Goal: Task Accomplishment & Management: Complete application form

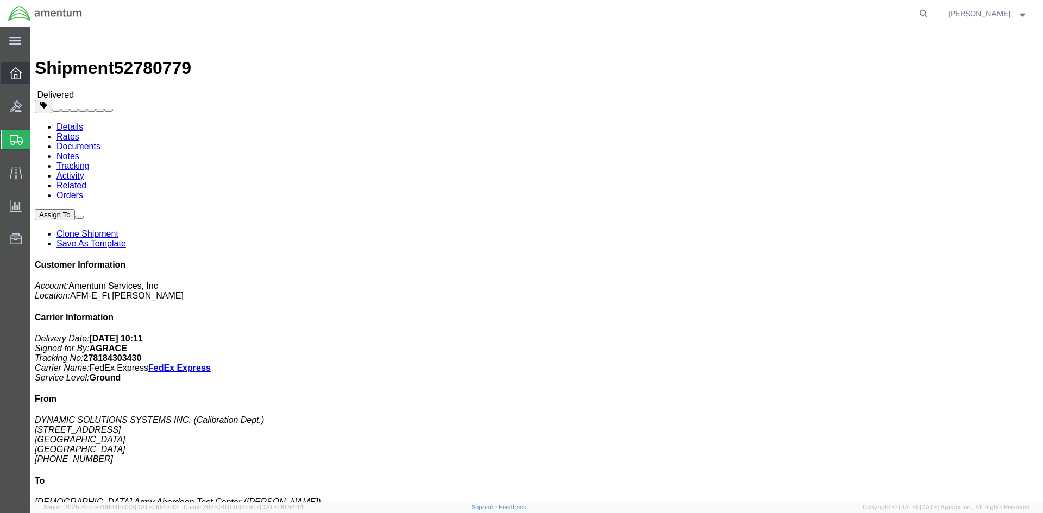
click at [2, 68] on div at bounding box center [16, 73] width 30 height 22
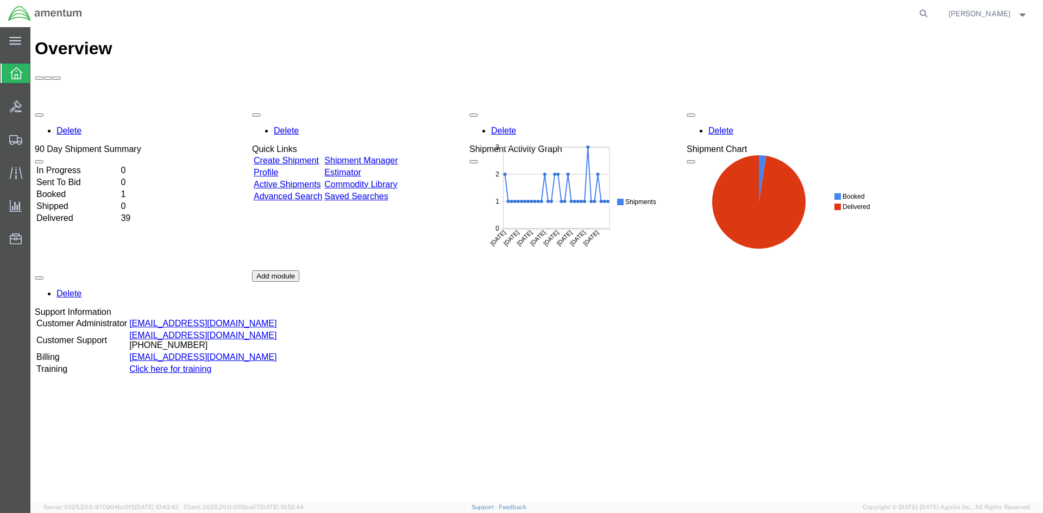
click at [319, 156] on link "Create Shipment" at bounding box center [286, 160] width 65 height 9
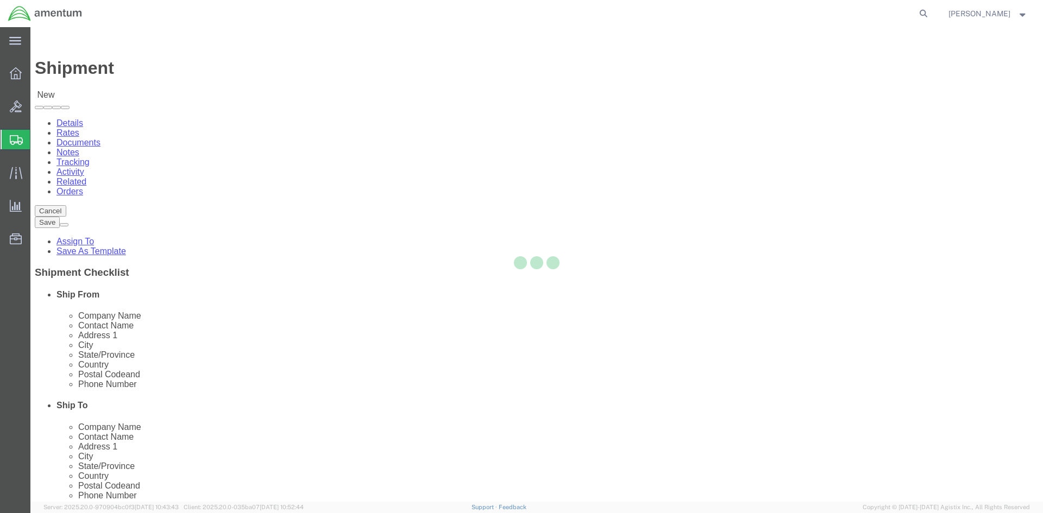
select select
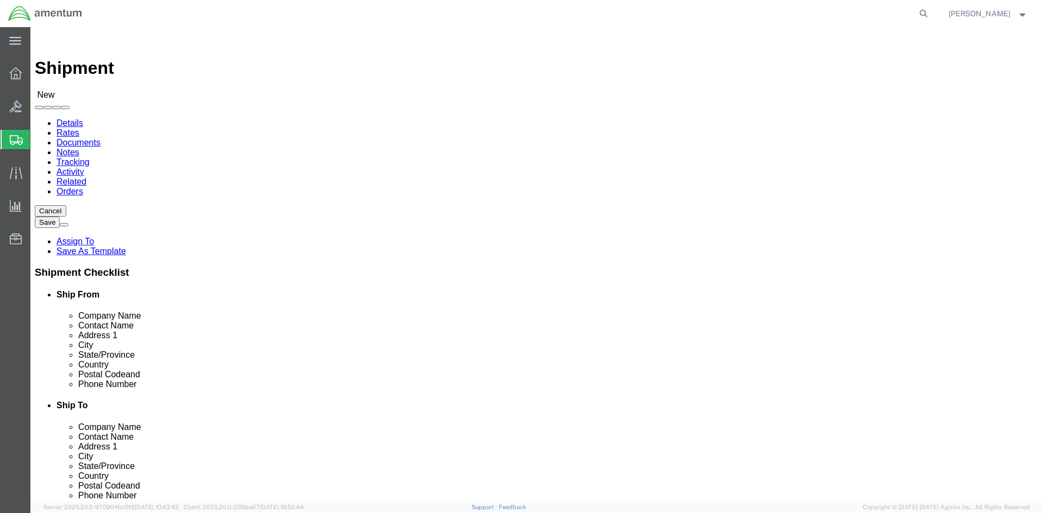
click input "text"
type input "[PERSON_NAME]"
click p "- AMCOM/LRC-A [PERSON_NAME] - ([PERSON_NAME] / [PERSON_NAME]) BLDG P-3042 [PERS…"
select select
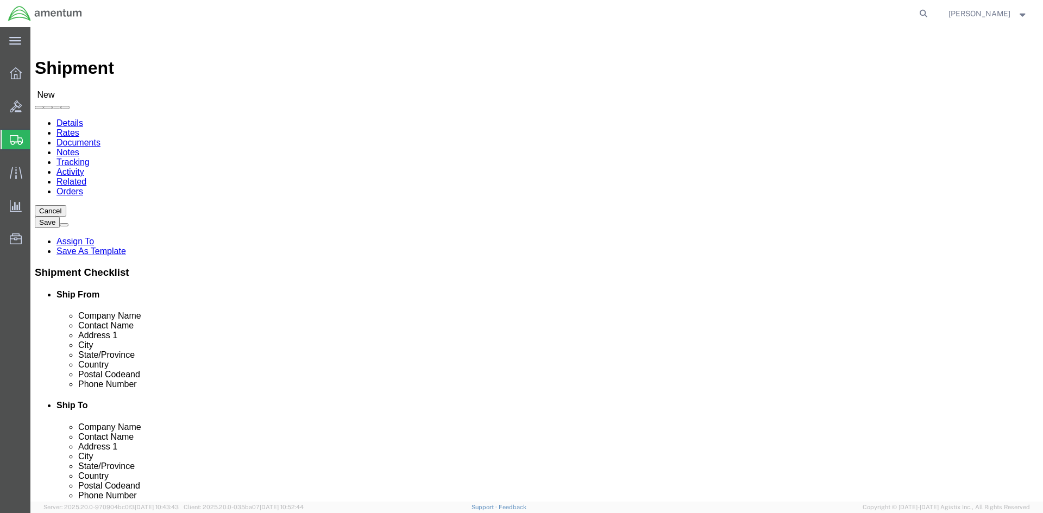
type input "AMCOM/LRC-A [PERSON_NAME]"
type input "[PERSON_NAME] / [PERSON_NAME]"
type input "BLDG P-[STREET_ADDRESS][PERSON_NAME]"
type input "[PERSON_NAME] AAF"
type input "[GEOGRAPHIC_DATA][PERSON_NAME]"
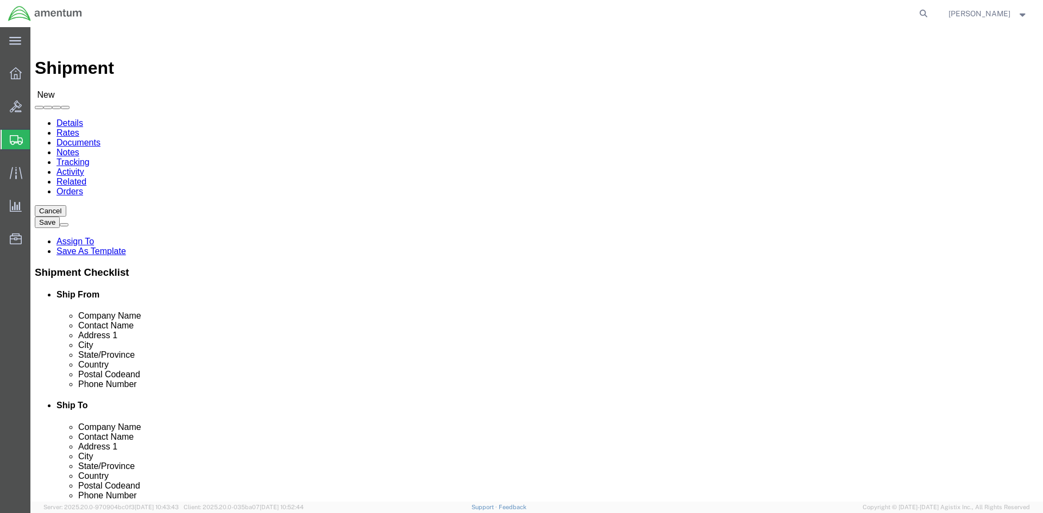
type input "28310"
type input "[PHONE_NUMBER]"
select select "NC"
type input "[PERSON_NAME] / [PERSON_NAME]"
click input "text"
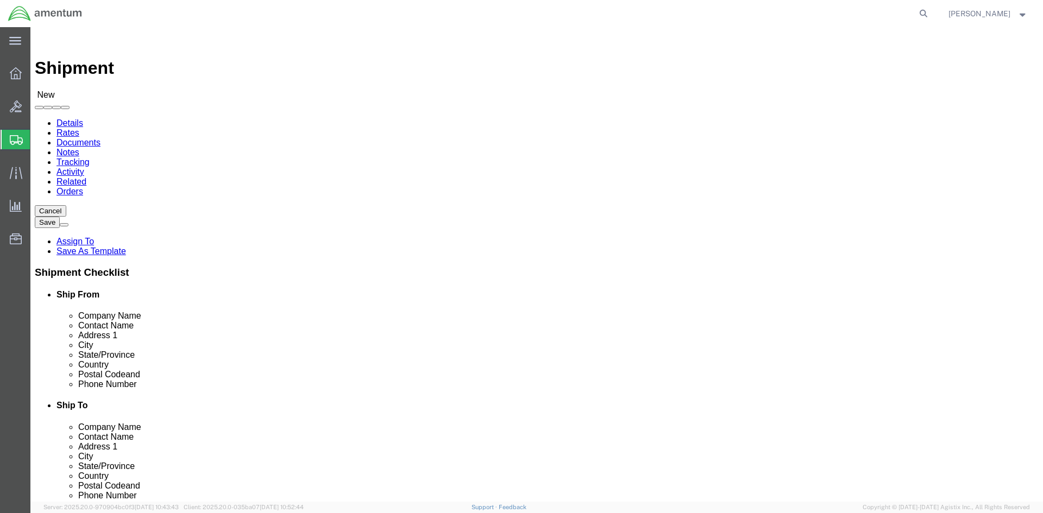
click div "Location My Profile Location [PHONE_NUMBER] [PHONE_NUMBER] [PHONE_NUMBER] [PHON…"
paste input "CW3 [PERSON_NAME]"
type input "CW3 [PERSON_NAME]"
click div
click input "text"
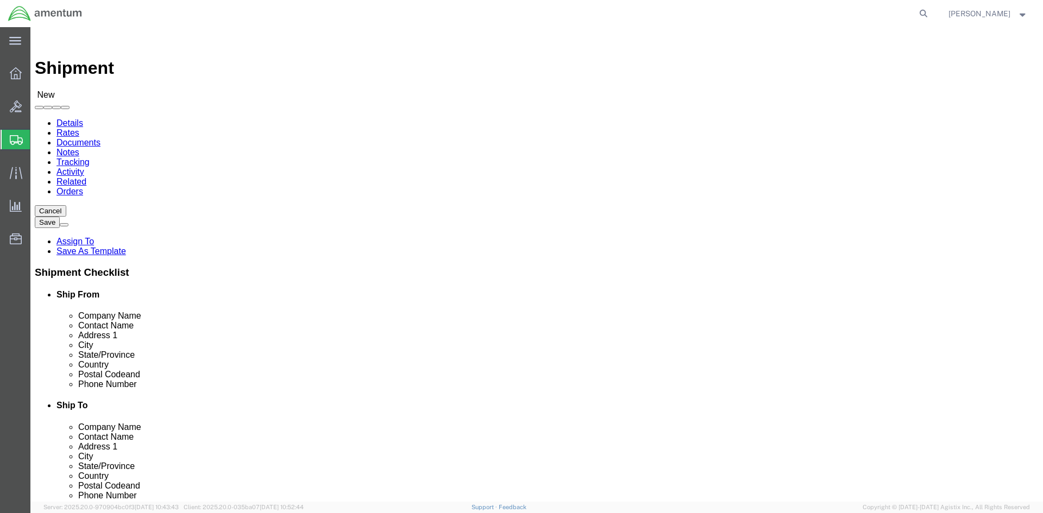
click input "text"
paste input "Delta Co Tech Supply"
type input "Delta Co Tech Supply"
click p "- Delta Co Tech Supply - (CW3 [PERSON_NAME]) [STREET_ADDRESS][PERSON_NAME]"
select select
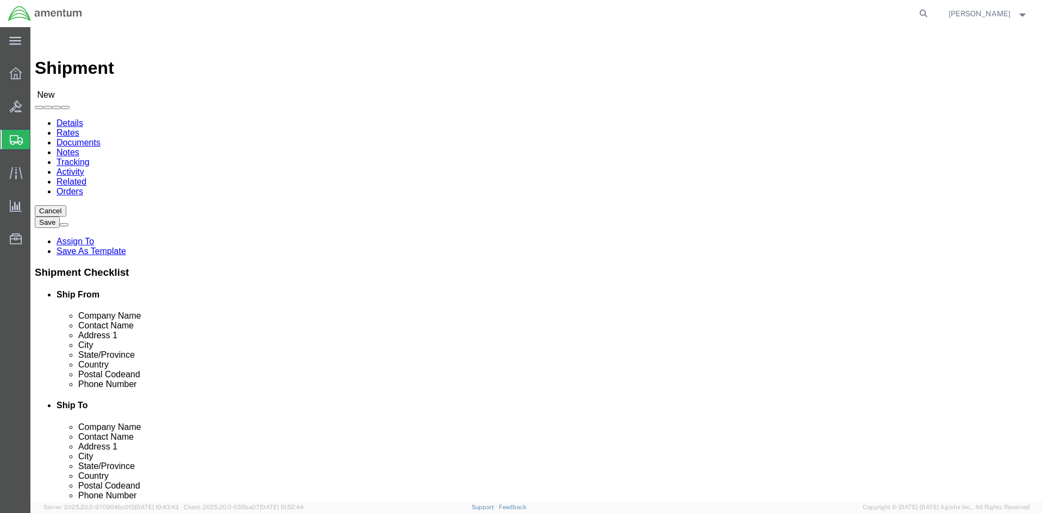
type input "Delta Co Tech Supply"
type input "6970 [PERSON_NAME] Dr"
type input "BLDG 3151"
type input "[GEOGRAPHIC_DATA]"
type input "22060"
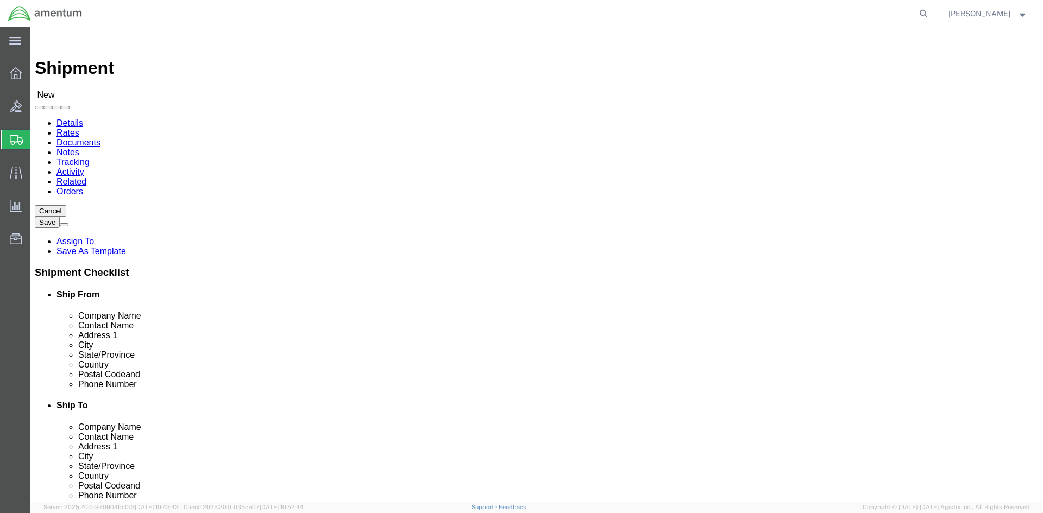
type input "[PHONE_NUMBER]"
select select "VA"
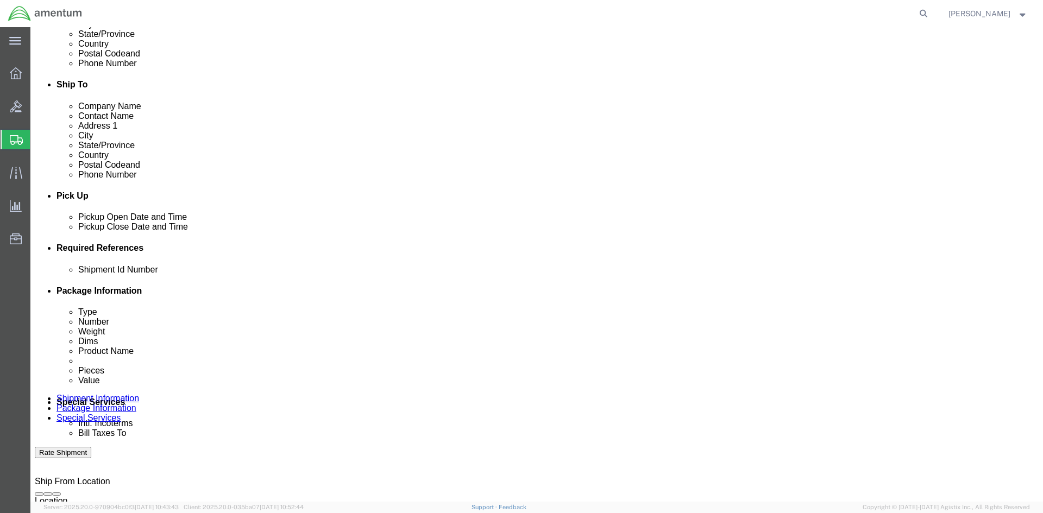
scroll to position [326, 0]
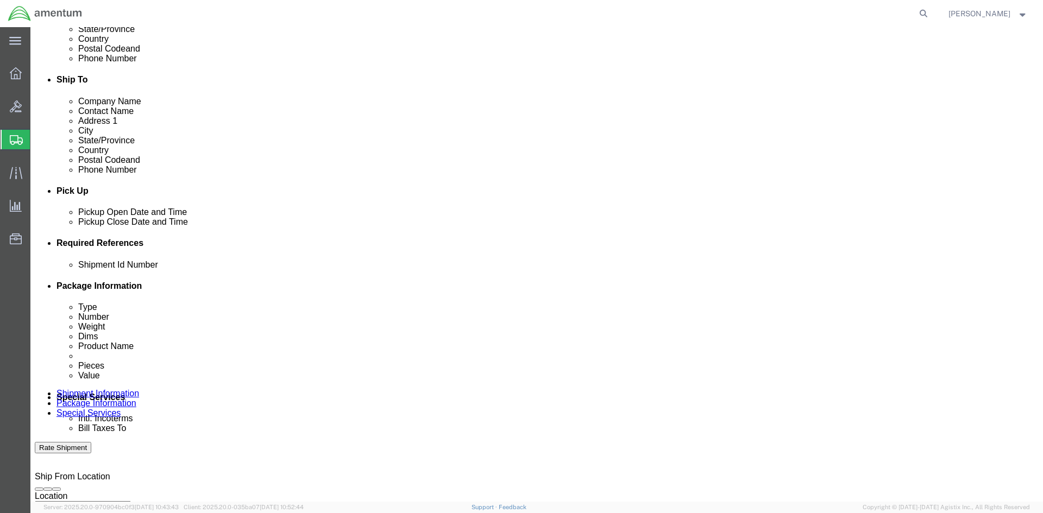
type input "Delta Co Tech Supply"
click div
click button "Apply"
click div
click button "Apply"
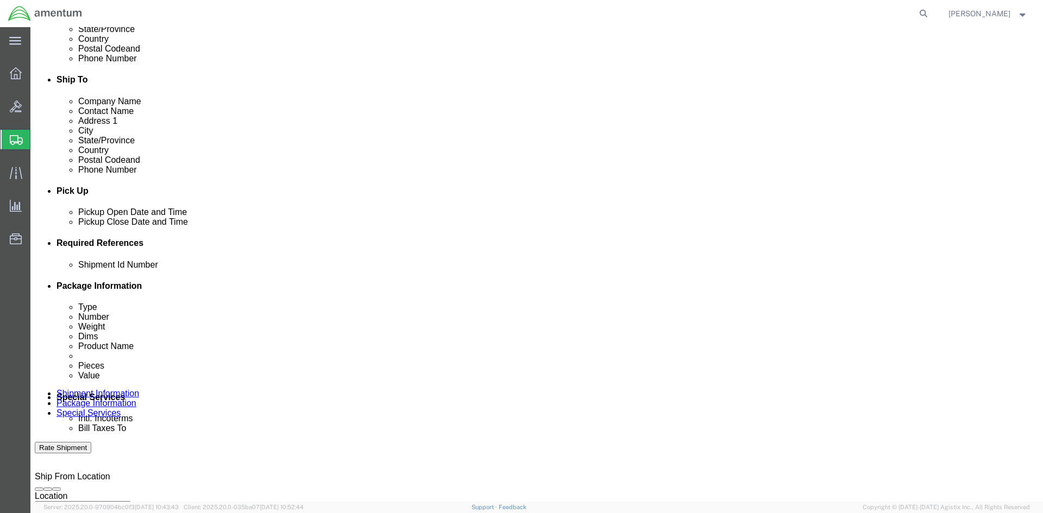
click button "Add reference"
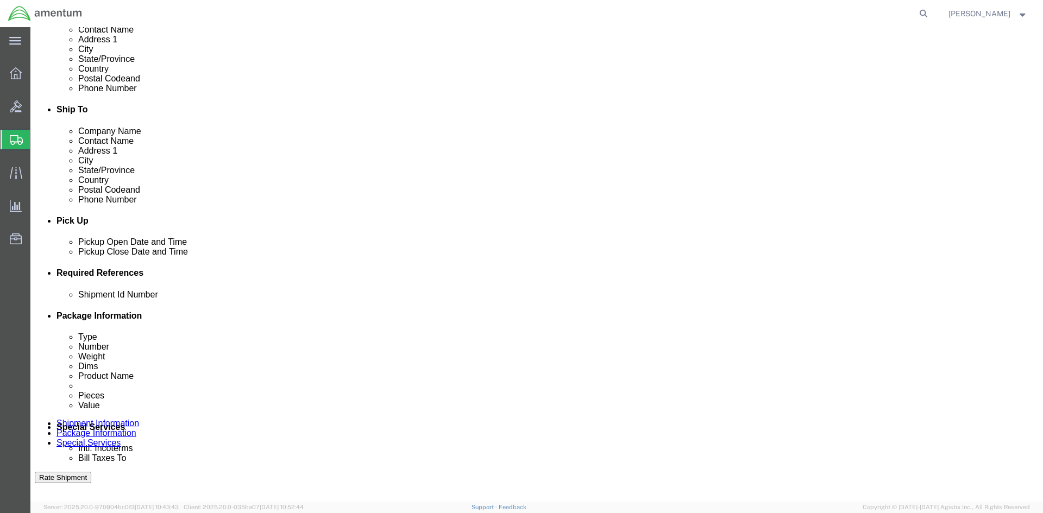
scroll to position [272, 0]
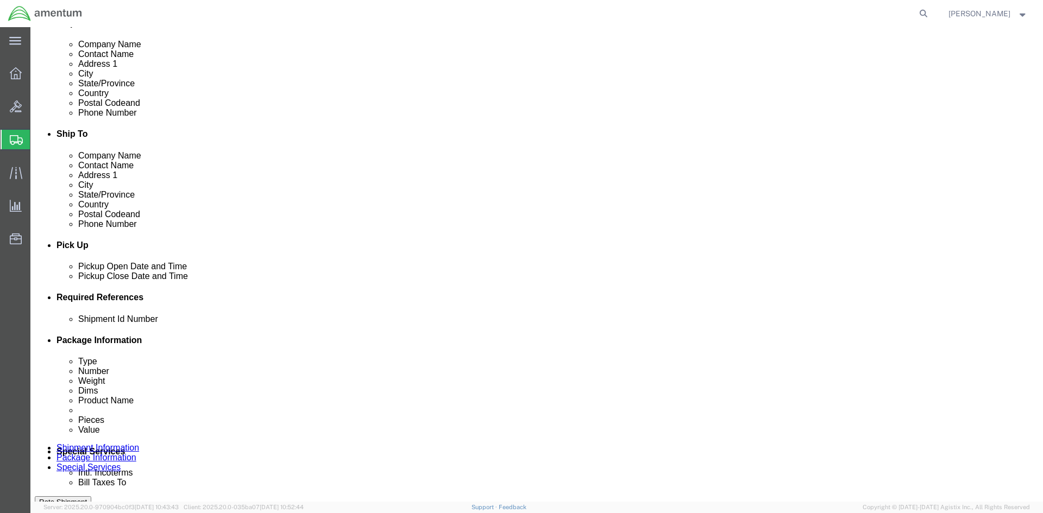
click button "Add reference"
click input "text"
type input "1521CH.026"
select select "INVOICE"
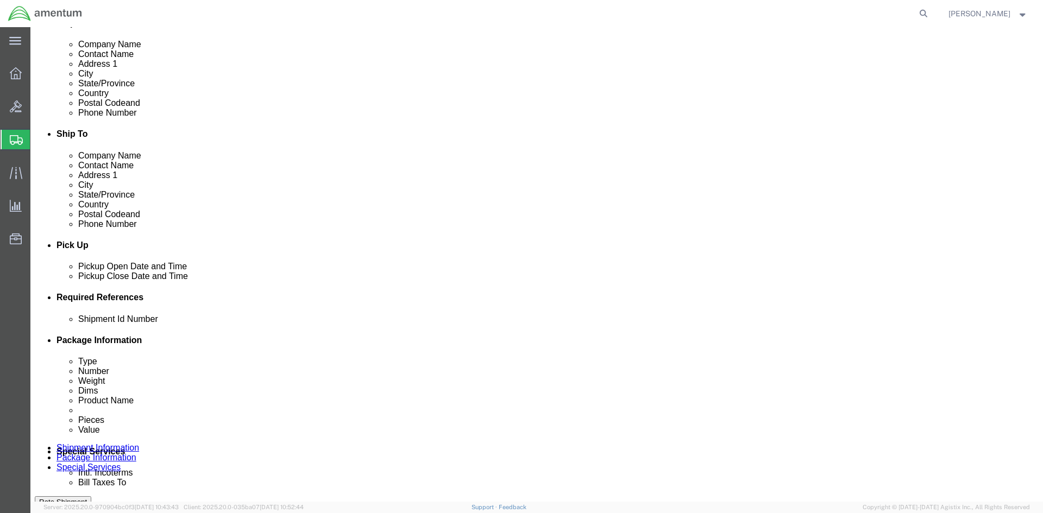
click input "text"
type input "1521CH.026"
click select "Select Account Type Activity ID Airline Appointment Number ASN Batch Request # …"
select select "INVOICE"
click select "Select Account Type Activity ID Airline Appointment Number ASN Batch Request # …"
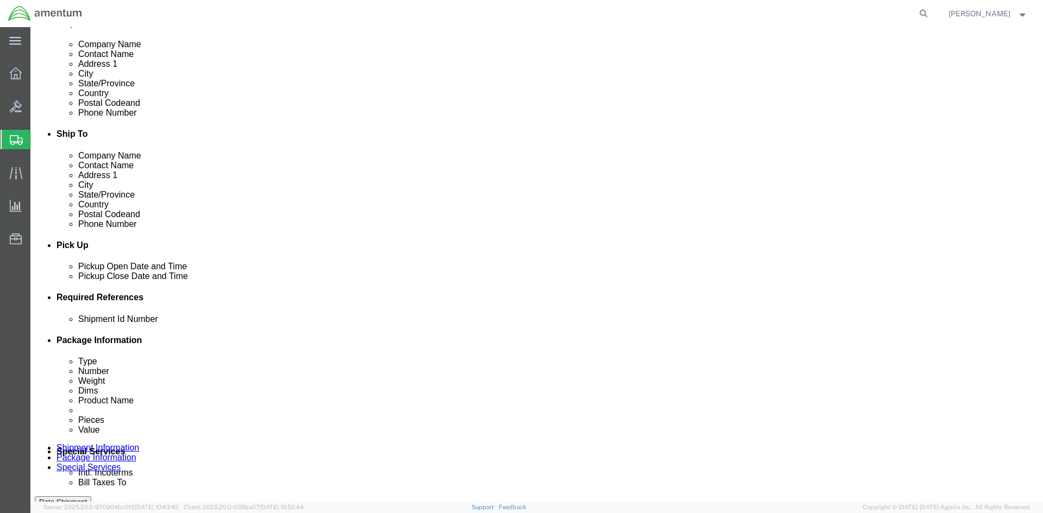
click input "text"
paste input "4998.R.1521.CH.CF.1E.FLBR.00"
type input "4998.R.1521.CH.CF.1E.FLBR.00"
click button "Add reference"
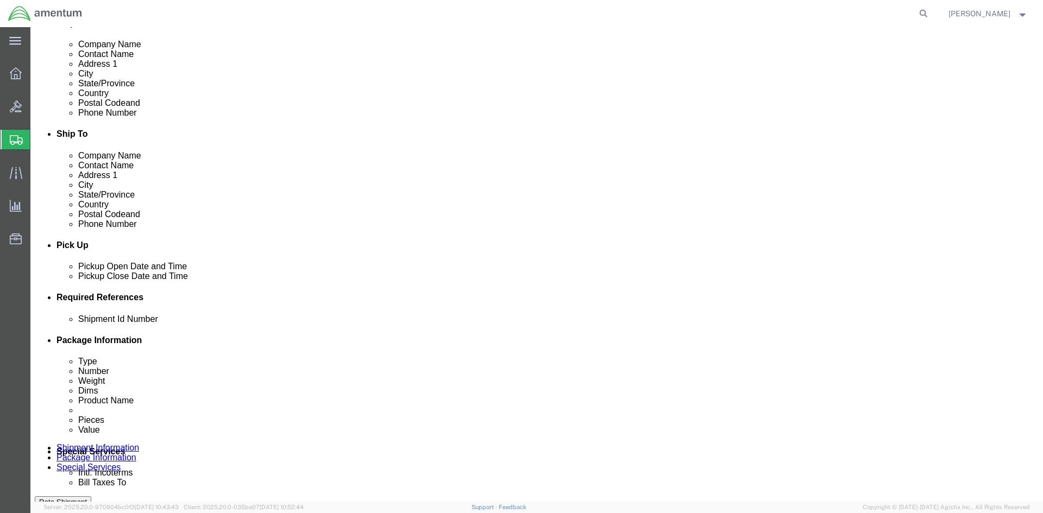
scroll to position [0, 0]
click icon "button"
click select "Select Account Type Activity ID Airline Appointment Number ASN Batch Request # …"
select select "PURCHORD"
click select "Select Account Type Activity ID Airline Appointment Number ASN Batch Request # …"
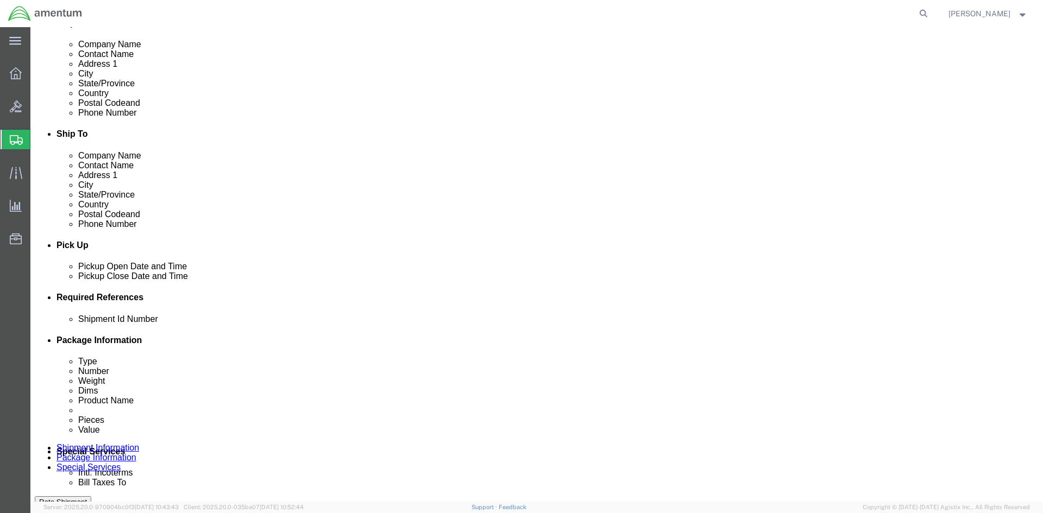
click input "text"
paste input "4998.R.1521.CH.CF.1E.FLBR.00"
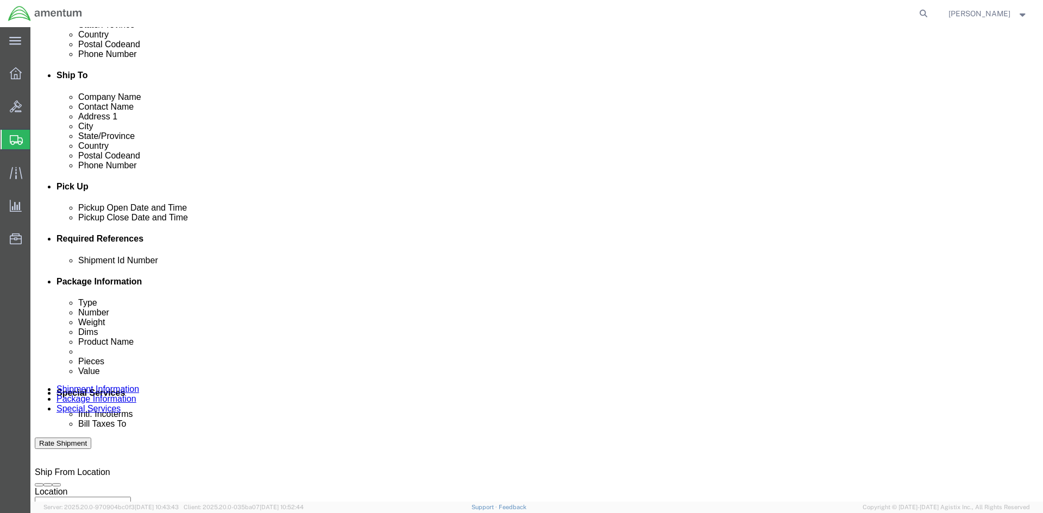
scroll to position [479, 0]
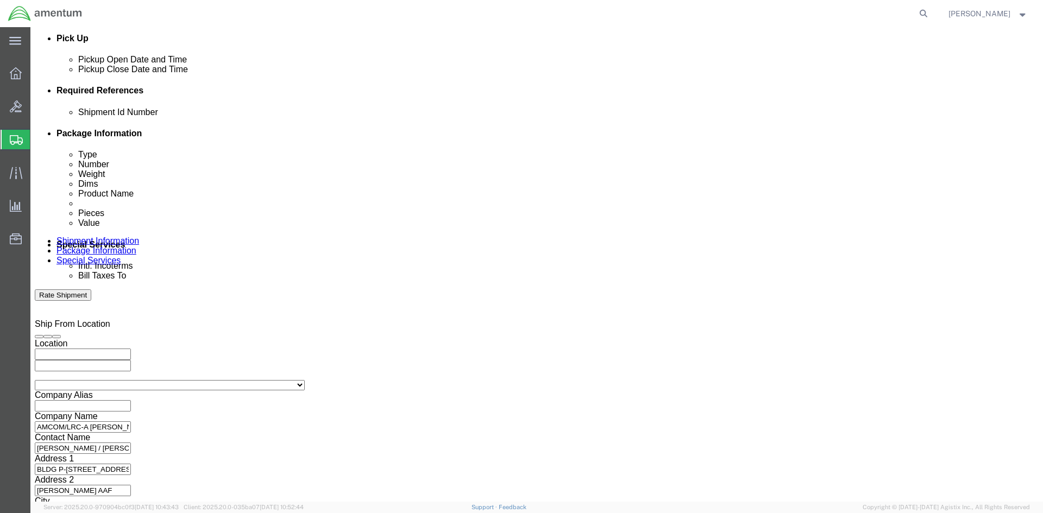
type input "4998.R.1521.CH.CF.1E.FLBR.00"
click button "Continue"
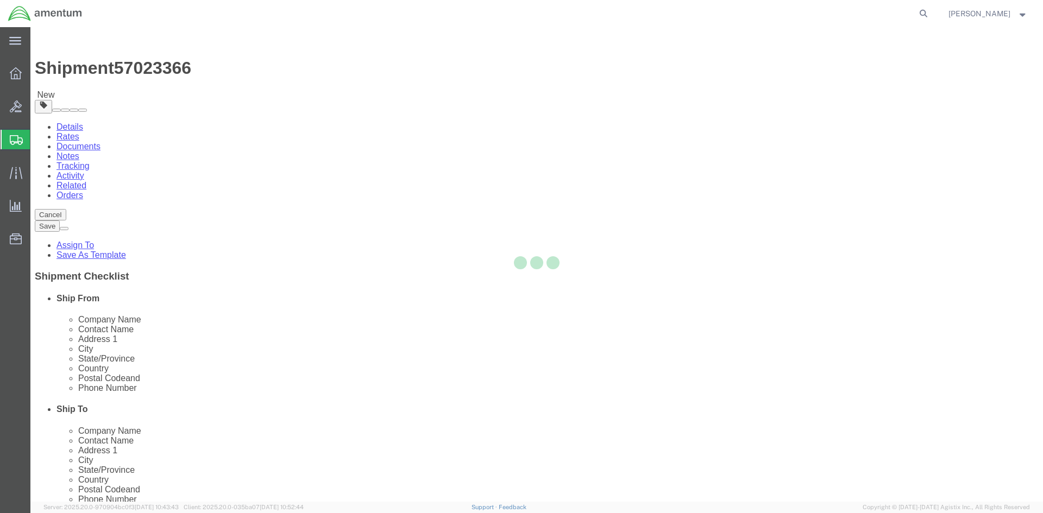
select select "CBOX"
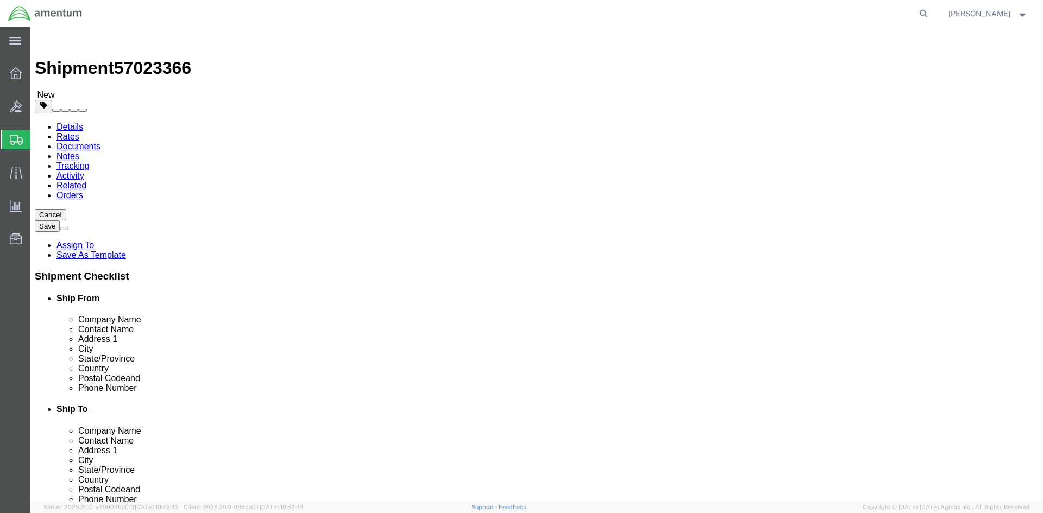
click select "Select BCK Boxes Bale(s) Basket(s) Bolt(s) Bottle(s) Buckets Bulk Bundle(s) Can…"
click div "Package Content # 1 x Package Type Select BCK Boxes Bale(s) Basket(s) Bolt(s) B…"
click input "text"
type input "4"
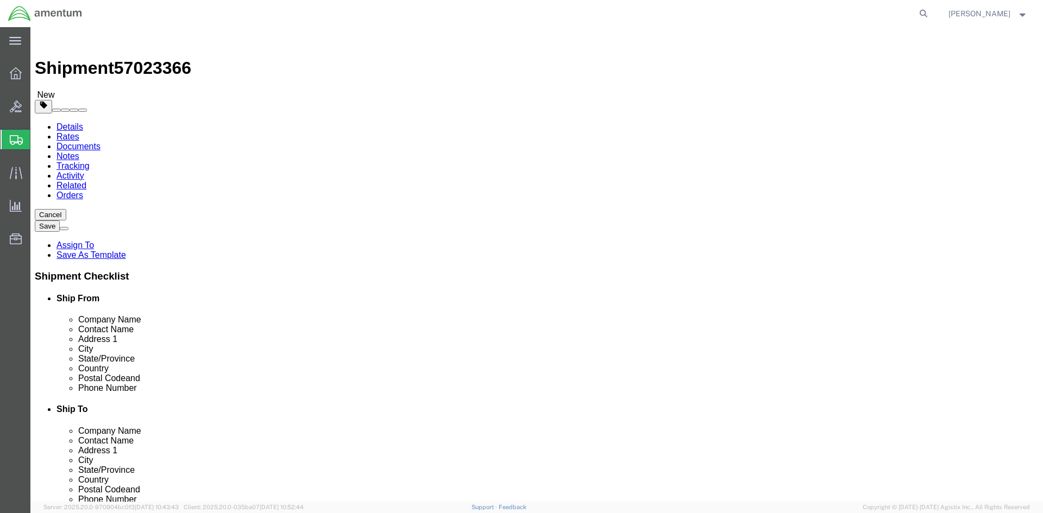
type input "8"
drag, startPoint x: 170, startPoint y: 250, endPoint x: 149, endPoint y: 252, distance: 20.7
click input "0.00"
type input "4"
click div "Please fix the following errors Ship From Location Location My Profile Location…"
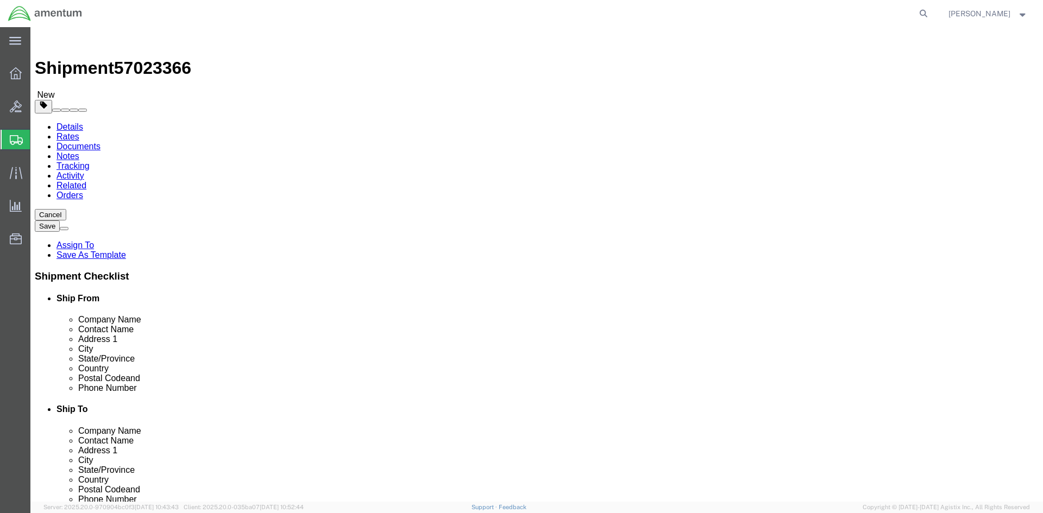
click link "Add Content"
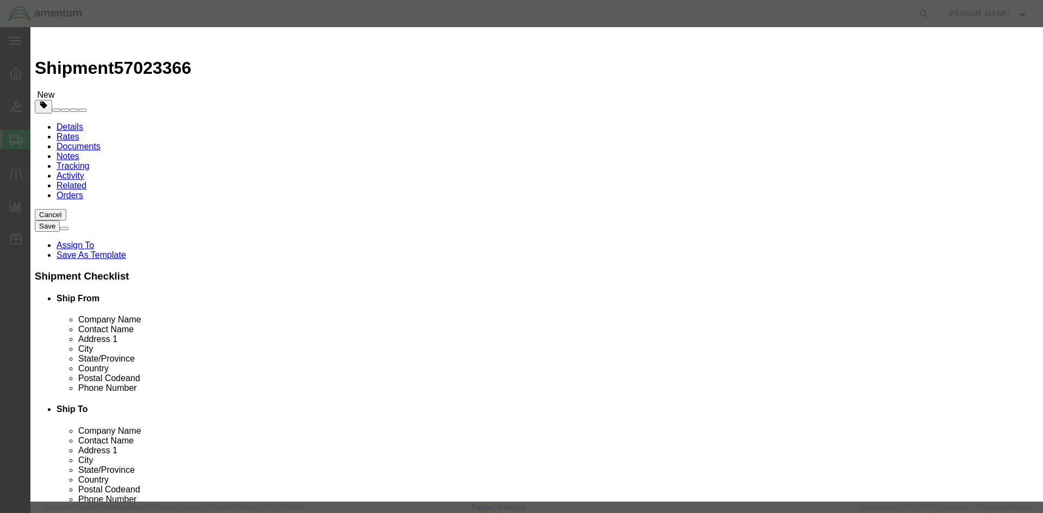
click input "text"
paste input "Force Mate Tool FMM-718-25010-A"
type input "Force Mate Tool FMM-718-25010-A"
drag, startPoint x: 349, startPoint y: 106, endPoint x: 318, endPoint y: 107, distance: 31.0
click input "0"
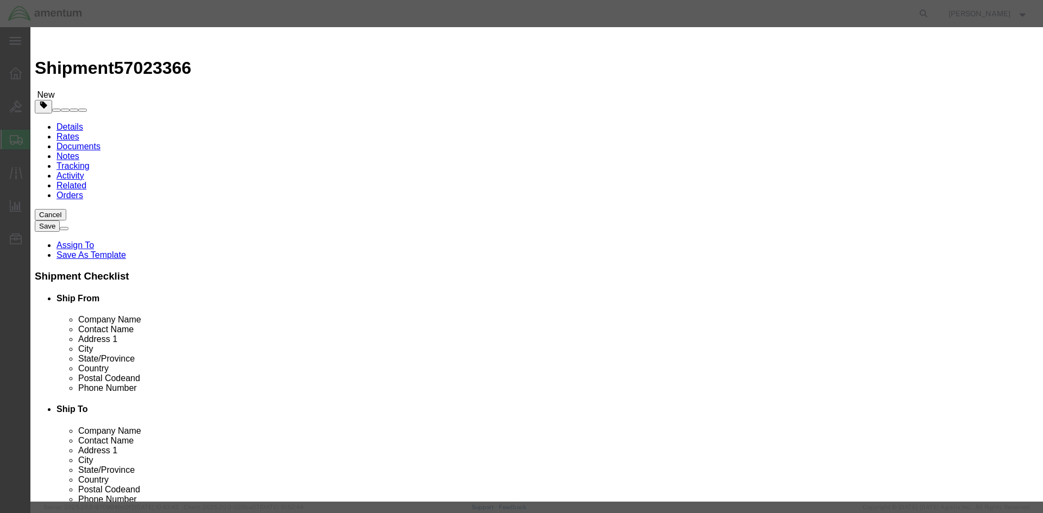
type input "1"
click input "text"
type input "500"
click button "Save & Close"
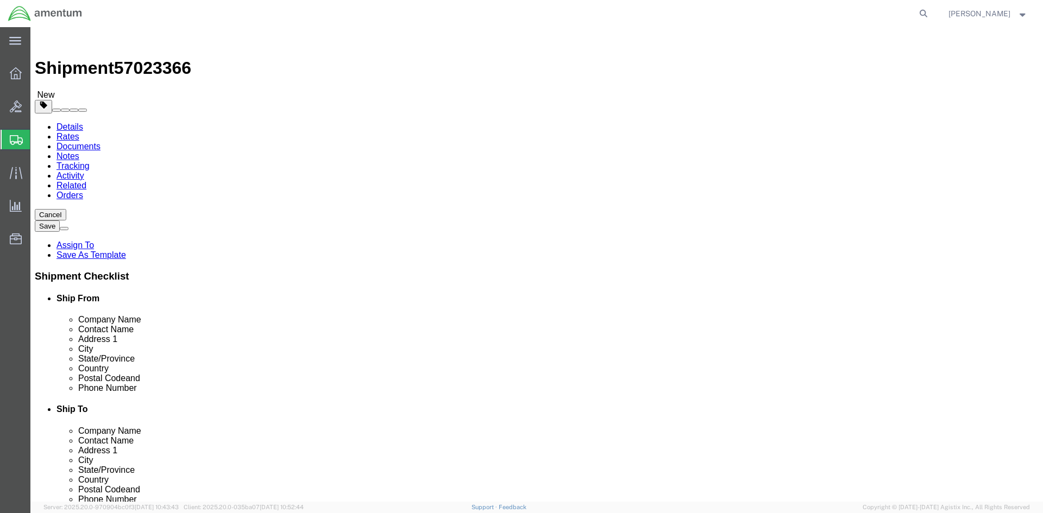
click button "Continue"
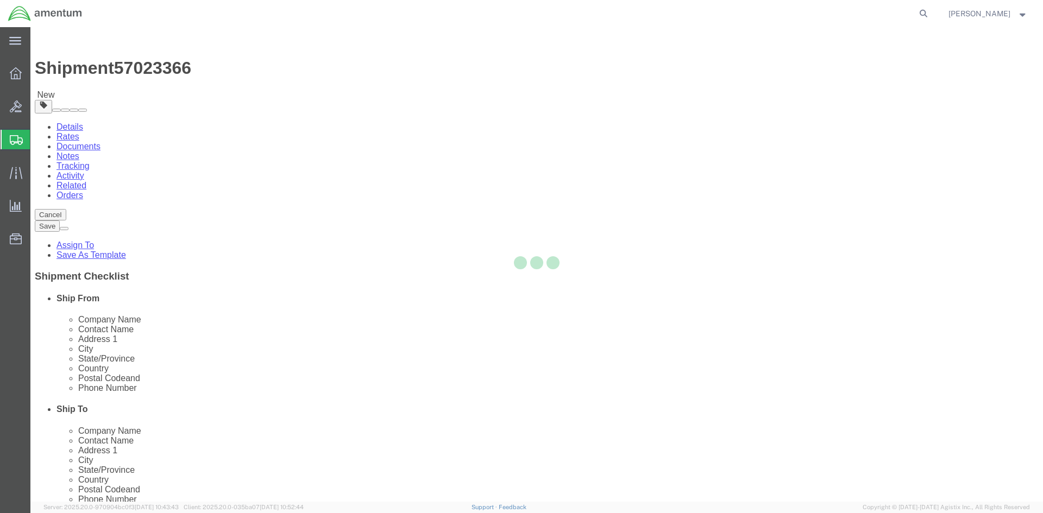
select select
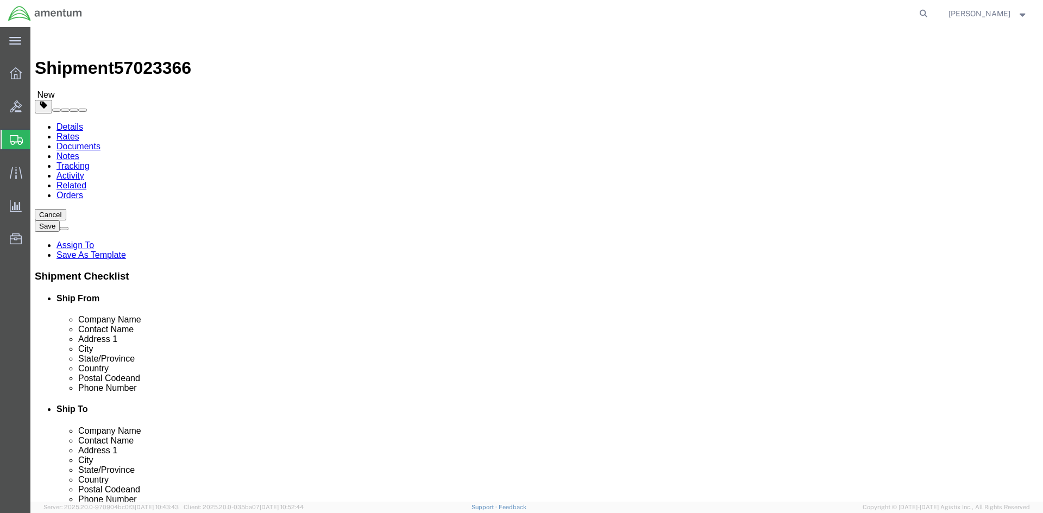
click button "Rate Shipment"
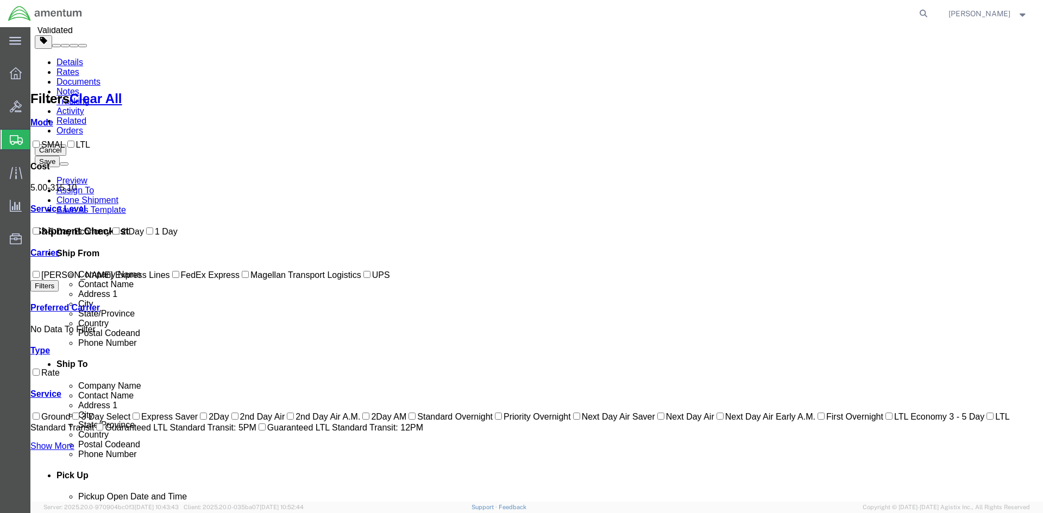
scroll to position [136, 0]
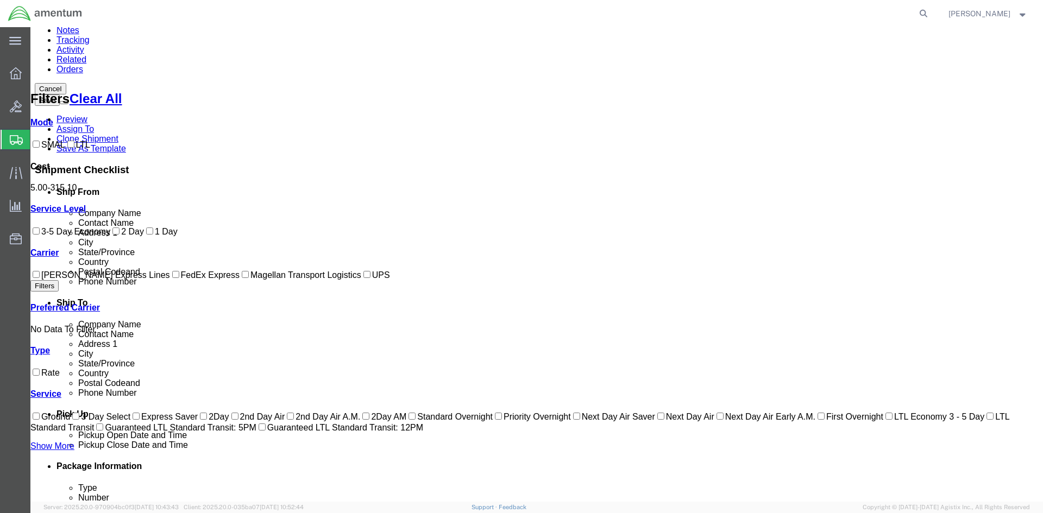
checkbox input "true"
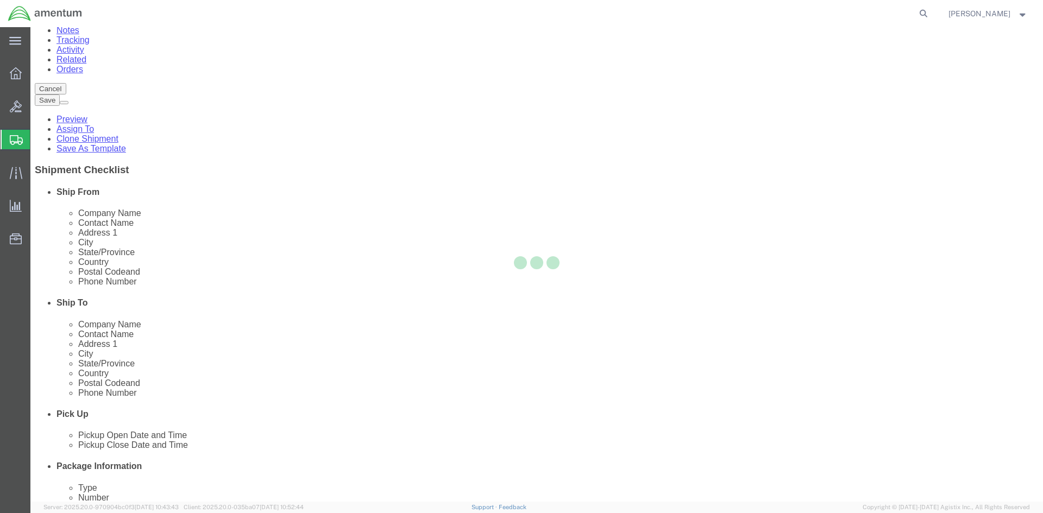
scroll to position [0, 0]
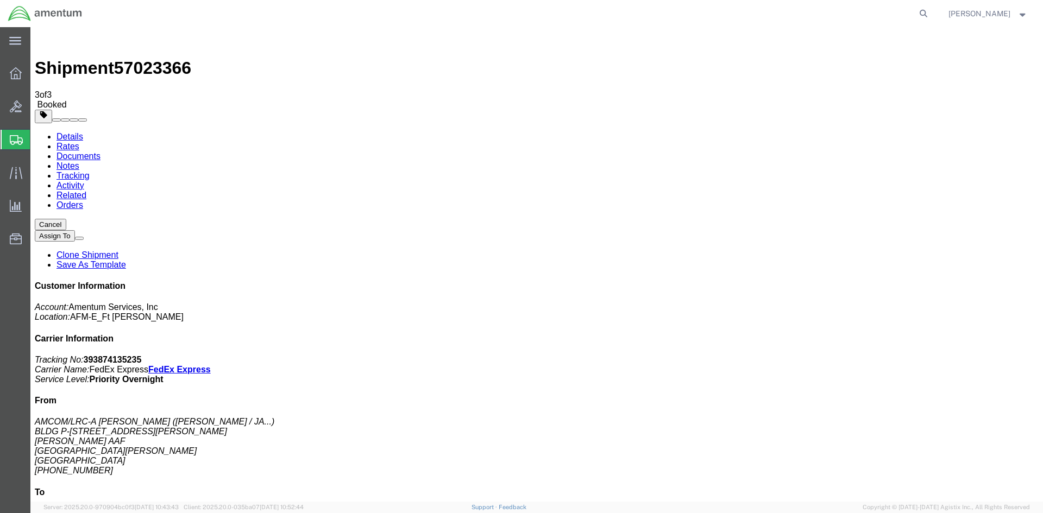
click at [14, 71] on icon at bounding box center [16, 73] width 12 height 12
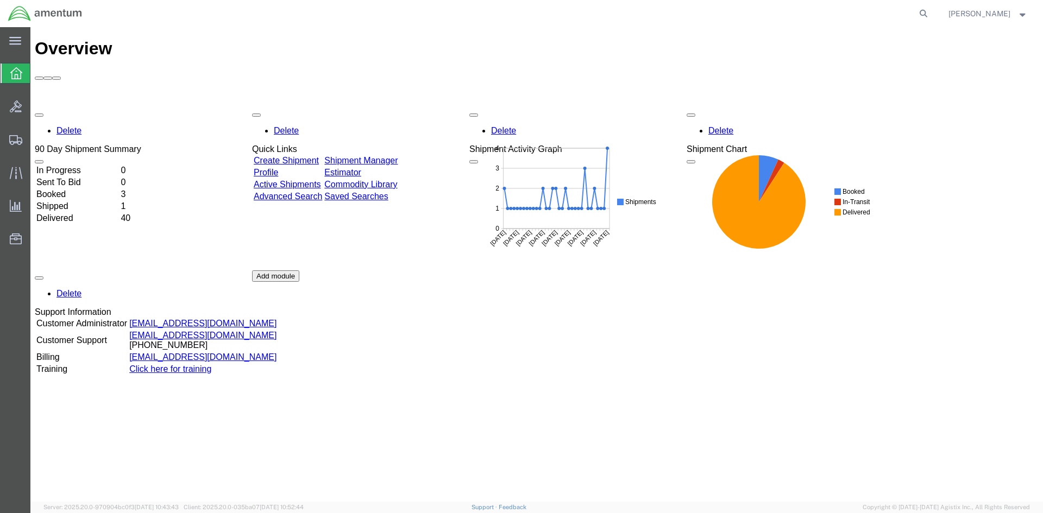
click at [313, 156] on link "Create Shipment" at bounding box center [286, 160] width 65 height 9
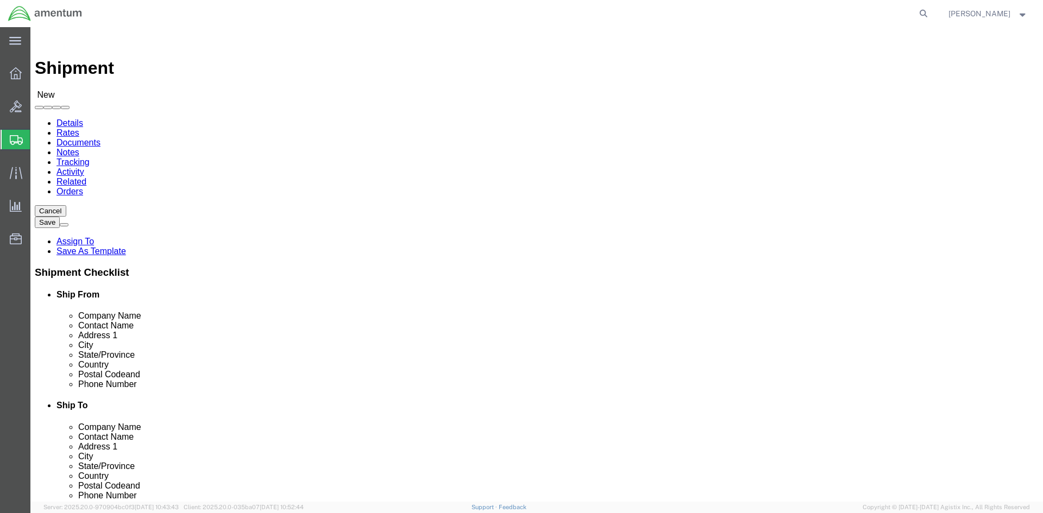
click input "text"
paste input "CW3 [PERSON_NAME]"
type input "CW3 [PERSON_NAME]"
click p "- Delta Co Tech Supply - (CW3 [PERSON_NAME]) [STREET_ADDRESS][PERSON_NAME]"
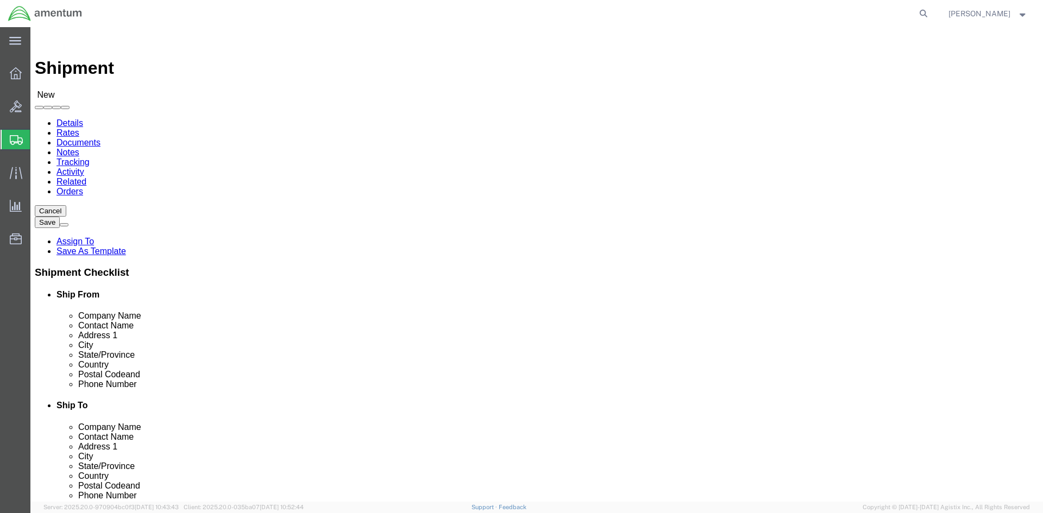
type input "Delta Co Tech Supply"
type input "CW3 [PERSON_NAME]"
type input "6970 [PERSON_NAME] Dr"
type input "BLDG 3151"
type input "[GEOGRAPHIC_DATA]"
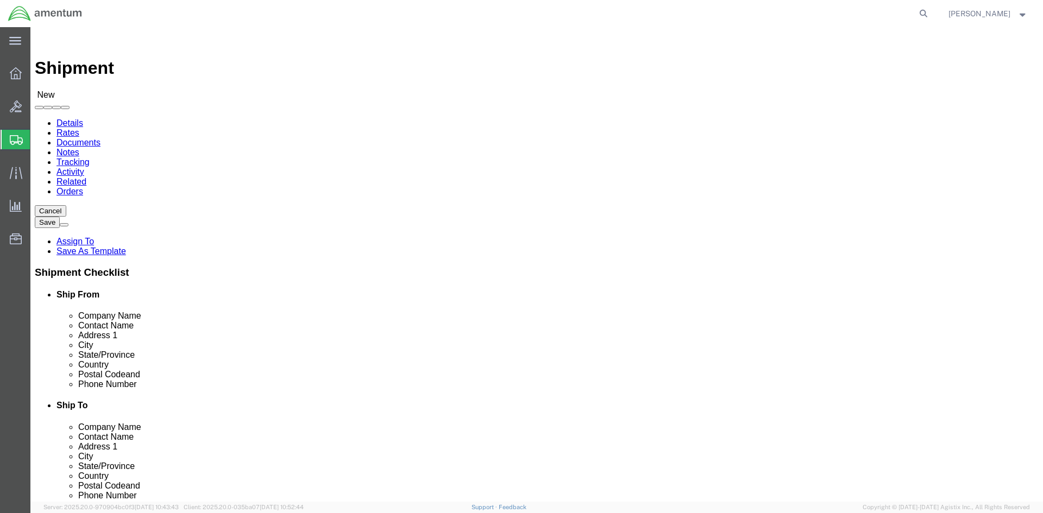
type input "22060"
select select "VA"
type input "CW3 [PERSON_NAME]"
click input "text"
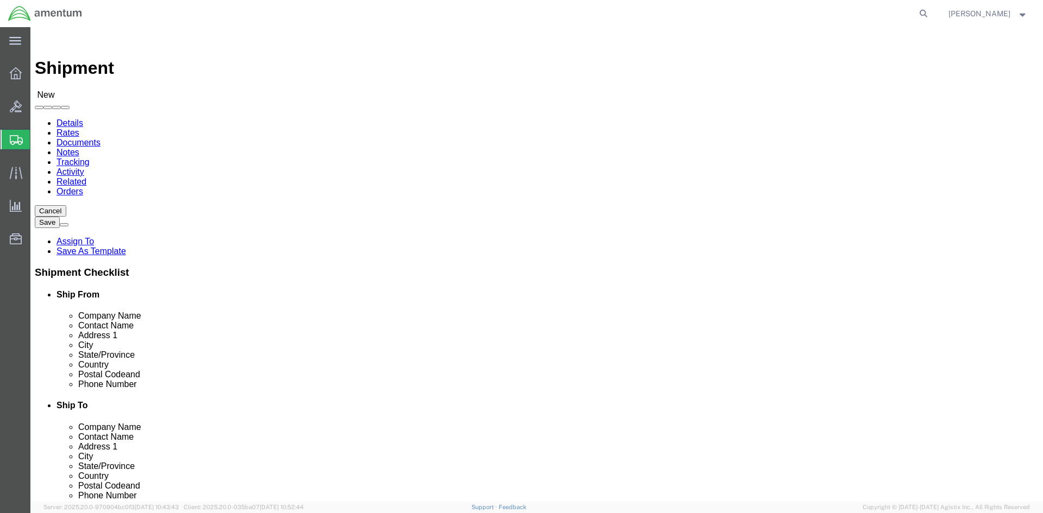
type input "[PHONE_NUMBER]"
click input "text"
type input "[PERSON_NAME]"
drag, startPoint x: 621, startPoint y: 204, endPoint x: 525, endPoint y: 197, distance: 96.4
click div
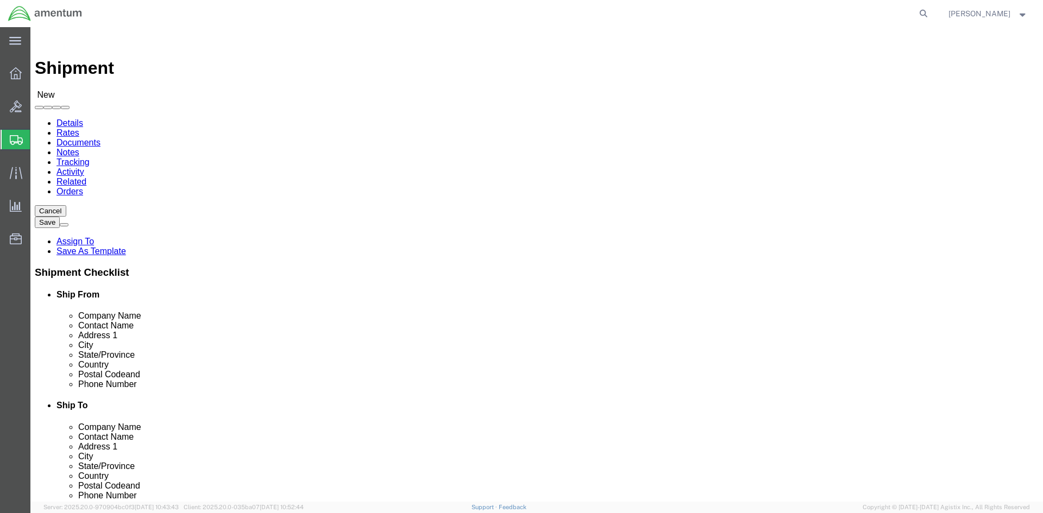
click div
click input "[PERSON_NAME]"
drag, startPoint x: 612, startPoint y: 202, endPoint x: 537, endPoint y: 202, distance: 74.4
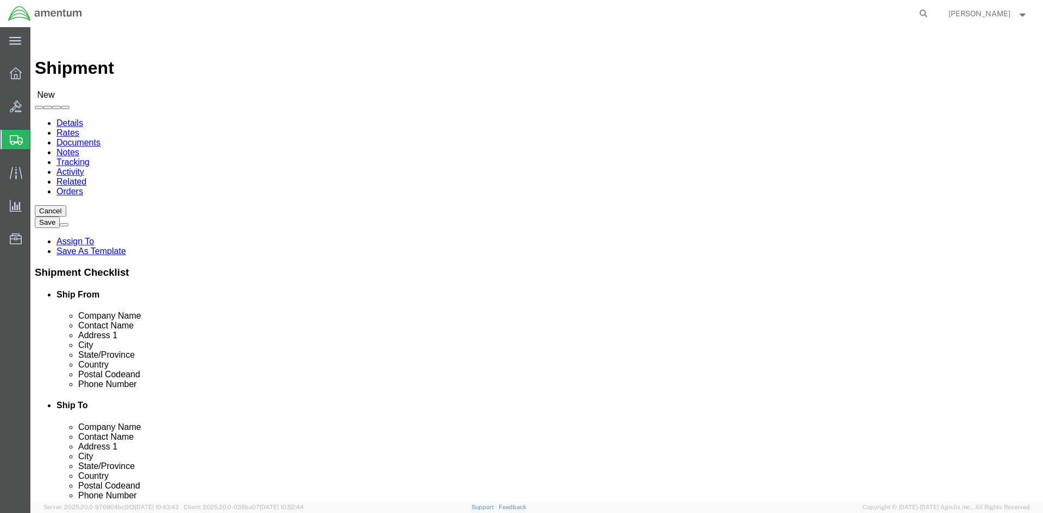
click div "[PERSON_NAME]"
click input "text"
paste input "[PERSON_NAME]"
type input "[PERSON_NAME]"
click div "- AMCOM/LRC-A [PERSON_NAME] - ([PERSON_NAME] / [PERSON_NAME]) BLDG P-3042 [PERS…"
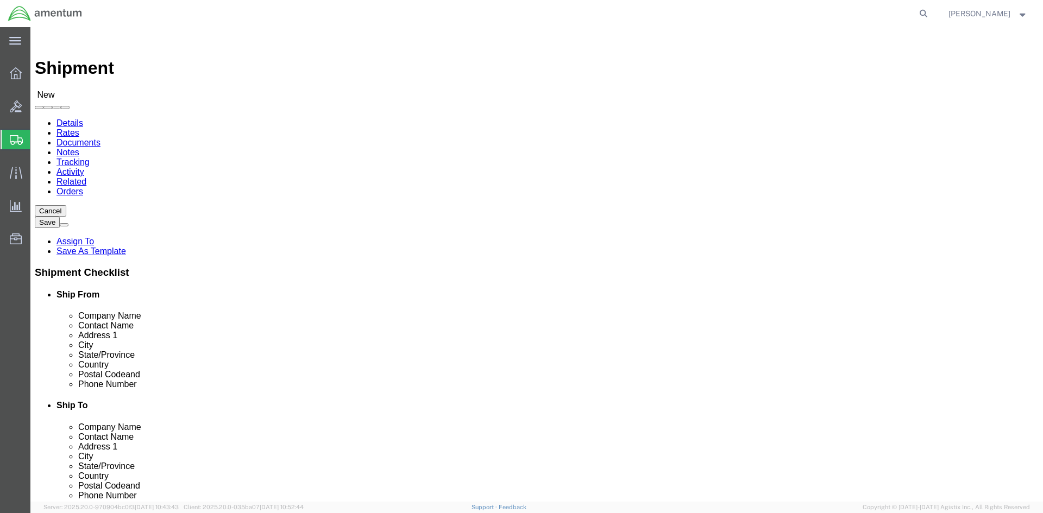
type input "AMCOM/LRC-A [PERSON_NAME]"
type input "[PERSON_NAME] / [PERSON_NAME]"
type input "BLDG P-[STREET_ADDRESS][PERSON_NAME]"
type input "[PERSON_NAME] AAF"
type input "[GEOGRAPHIC_DATA][PERSON_NAME]"
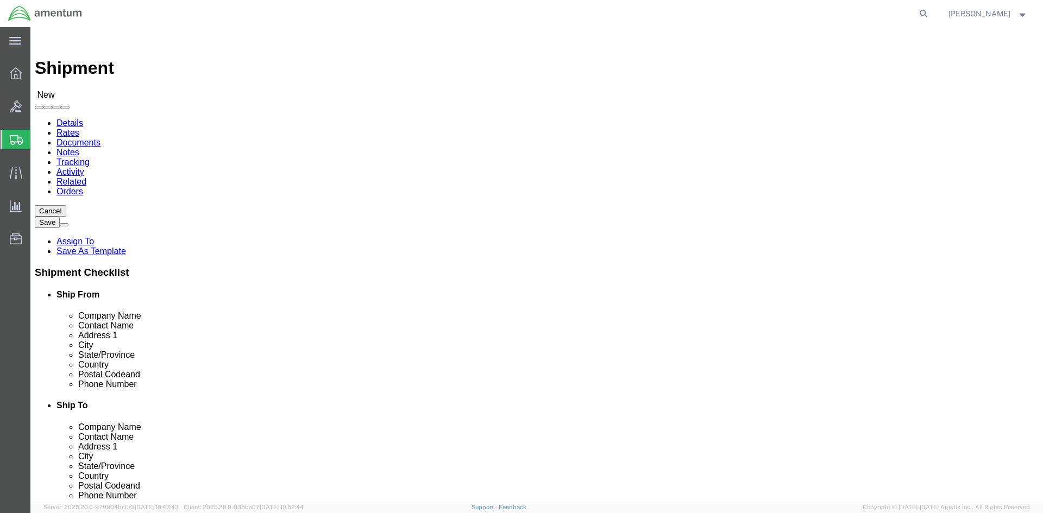
type input "28310"
type input "[PHONE_NUMBER]"
select select "NC"
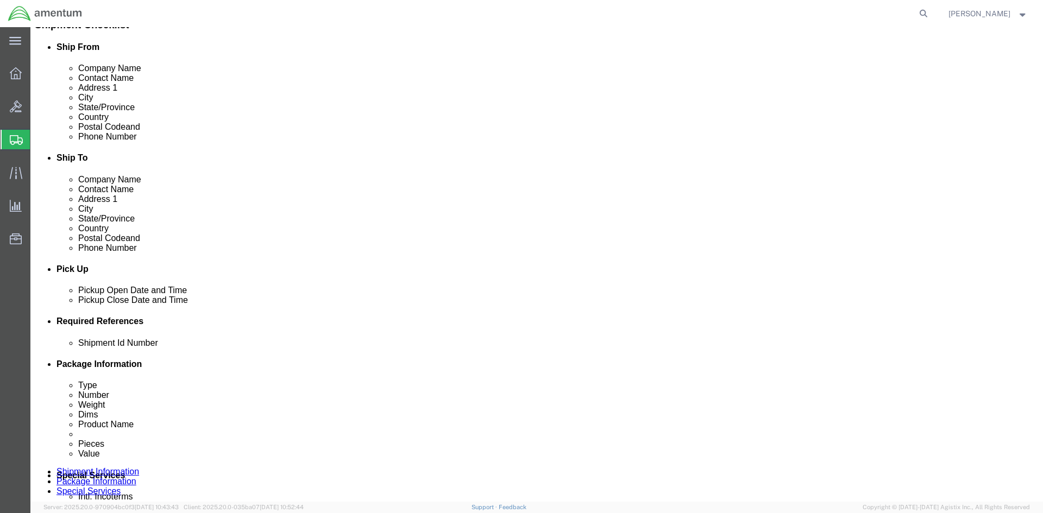
scroll to position [272, 0]
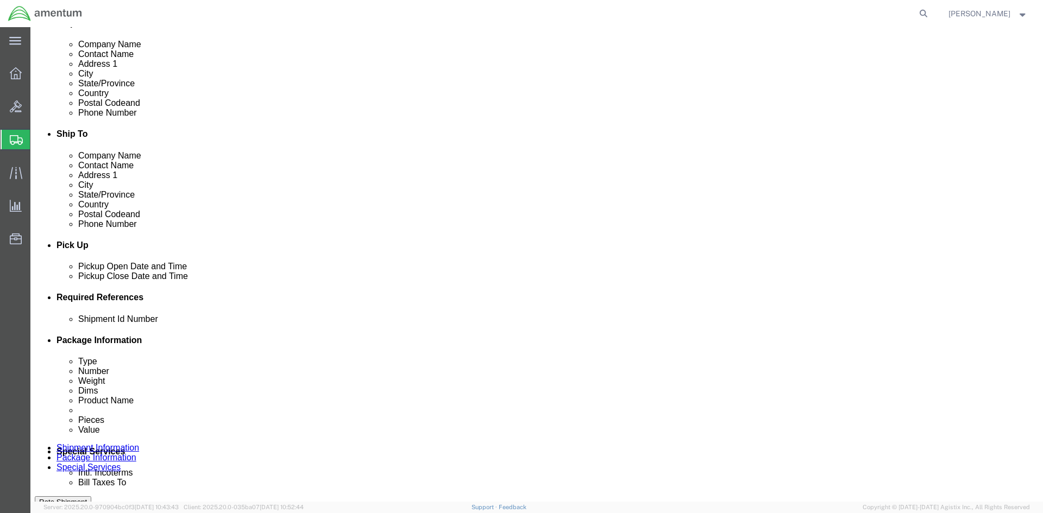
type input "[PERSON_NAME] / [PERSON_NAME]"
click div
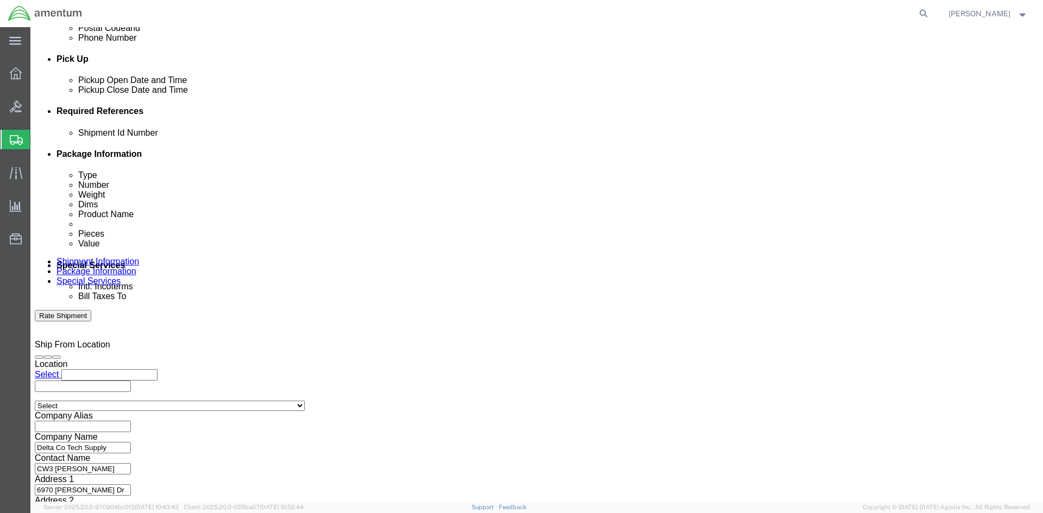
click button "Apply"
click div
click button "Apply"
click button "Add reference"
click input "text"
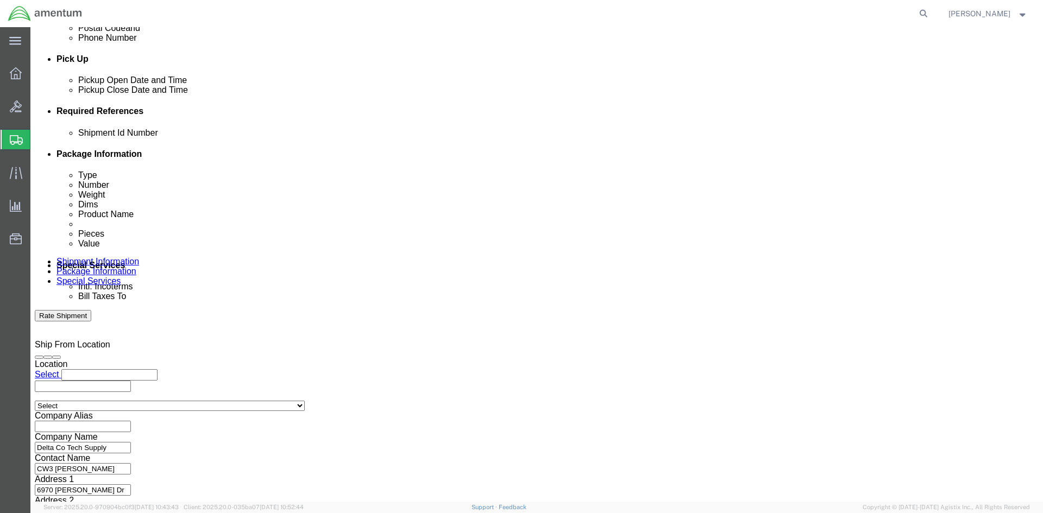
type input "1521CH.026"
click select "Select Account Type Activity ID Airline Appointment Number ASN Batch Request # …"
select select "INVOICE"
click select "Select Account Type Activity ID Airline Appointment Number ASN Batch Request # …"
click input "text"
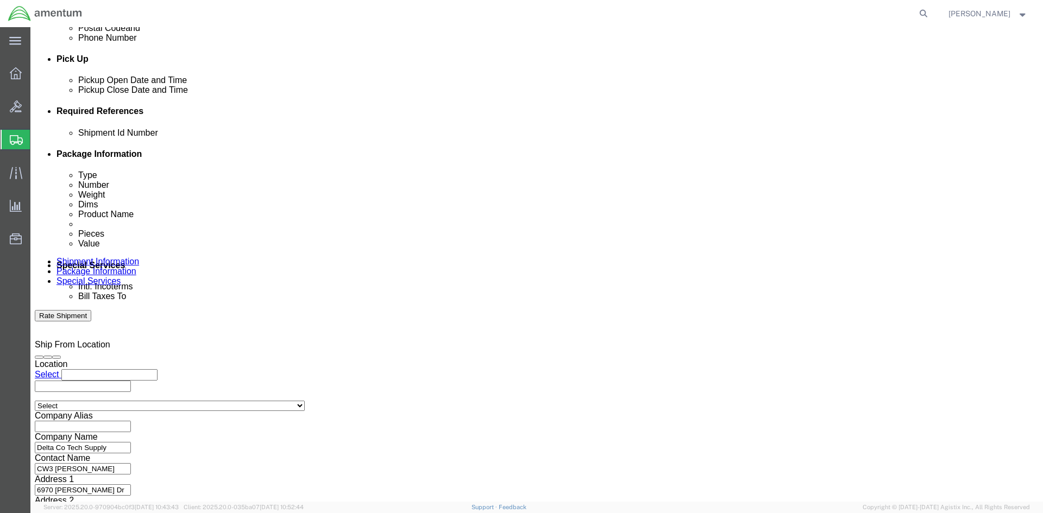
type input "1521CH.026"
click button "Add reference"
click select "Select Account Type Activity ID Airline Appointment Number ASN Batch Request # …"
select select "PROJNUM"
click select "Select Account Type Activity ID Airline Appointment Number ASN Batch Request # …"
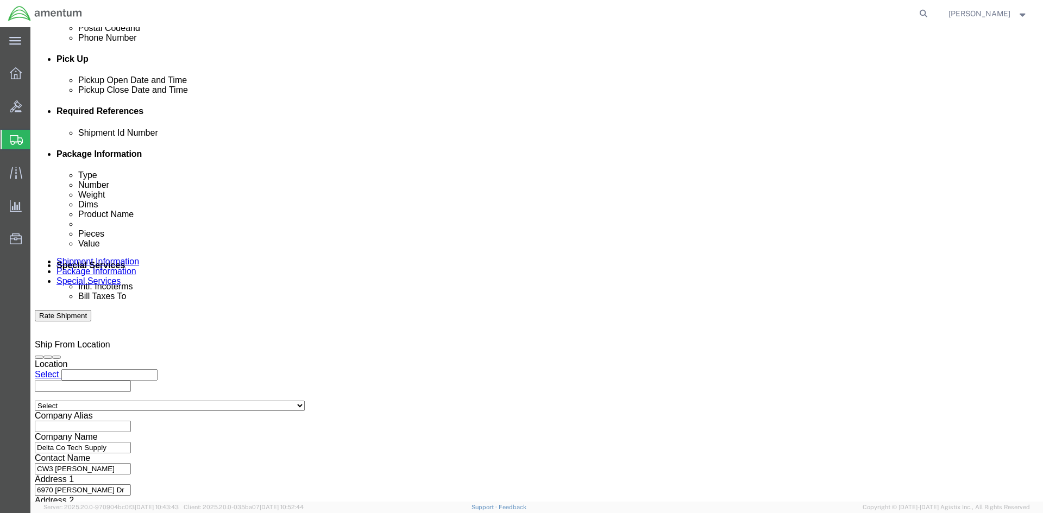
click input "text"
paste input "4998.R.1521.CH.CF.1E.FLBR.00"
type input "4998.R.1521.CH.CF.1E.FLBR.00"
click button "Add reference"
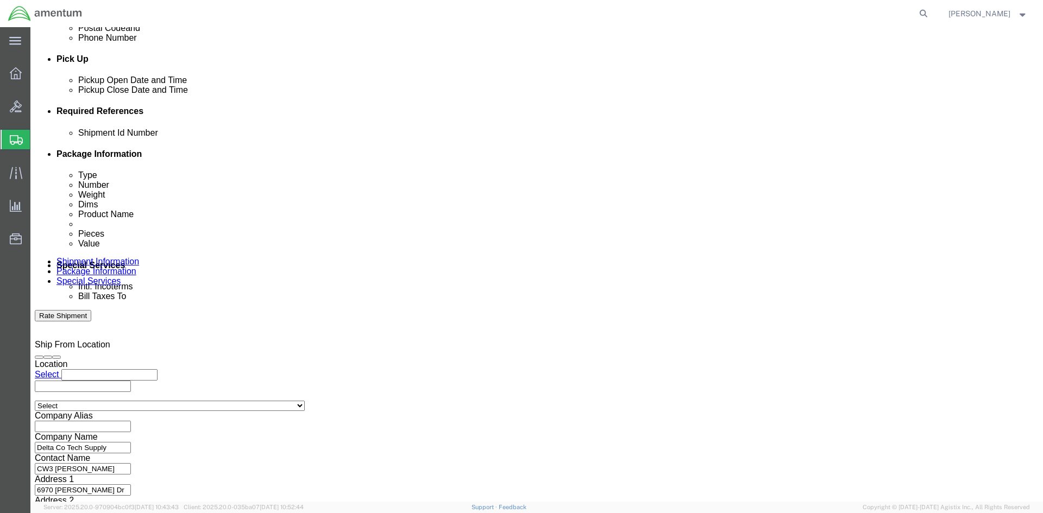
scroll to position [0, 0]
drag, startPoint x: 78, startPoint y: 232, endPoint x: 77, endPoint y: 225, distance: 7.2
click select "Select Account Type Activity ID Airline Appointment Number ASN Batch Request # …"
select select "PURCHORD"
click select "Select Account Type Activity ID Airline Appointment Number ASN Batch Request # …"
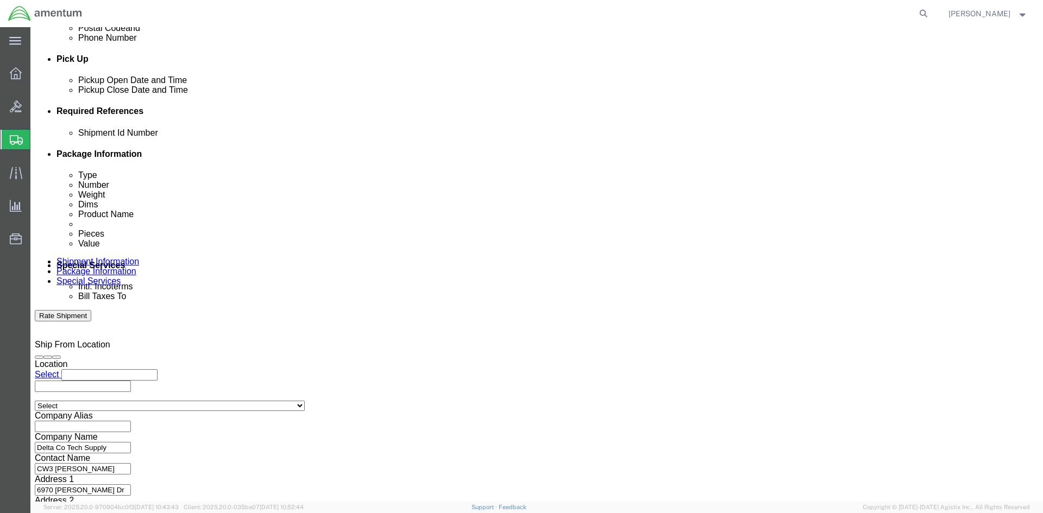
click input "text"
paste input "4998.R.1521.CH.CF.1E.FLBR.00"
type input "4998.R.1521.CH.CF.1E.FLBR.00"
click button "Continue"
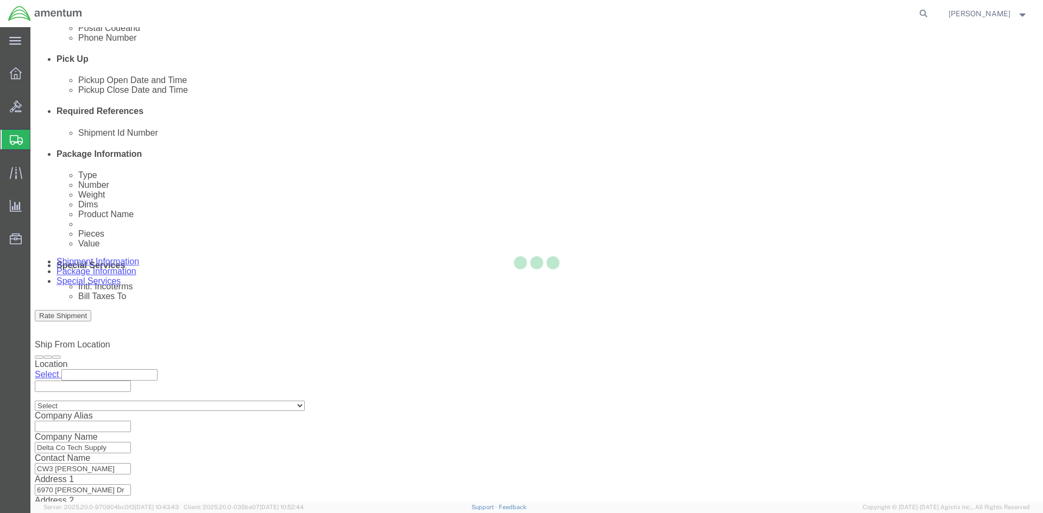
scroll to position [0, 0]
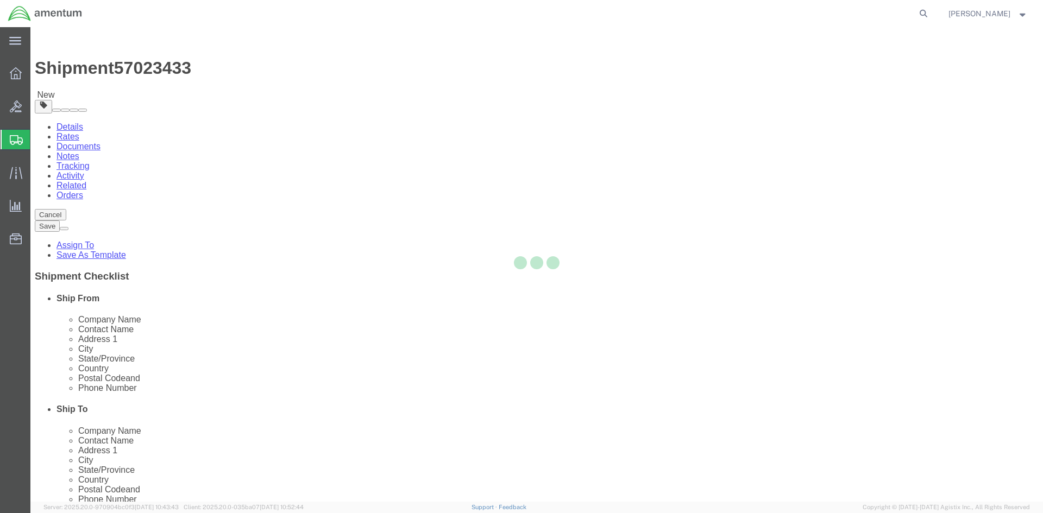
select select "CBOX"
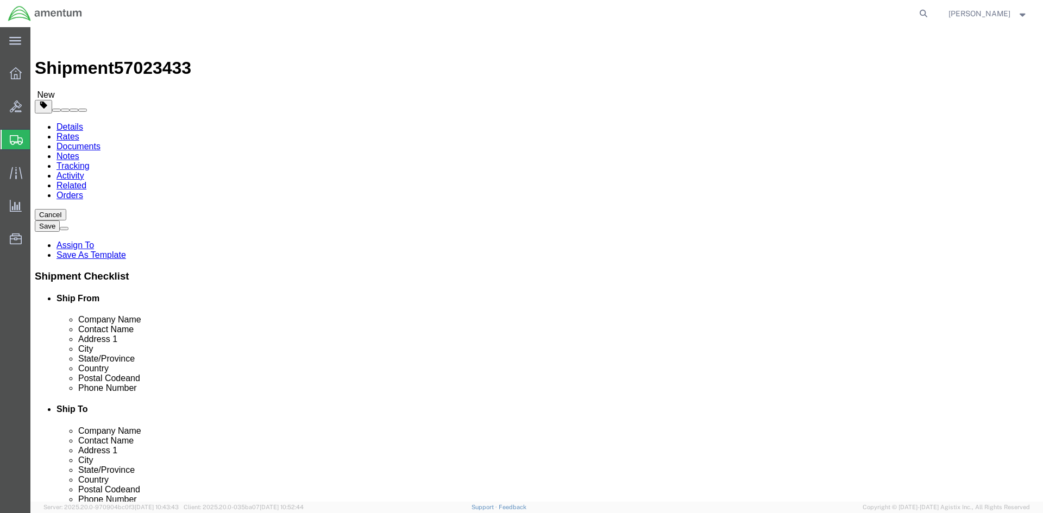
click input "1"
click input "text"
type input "4"
click input "text"
type input "4"
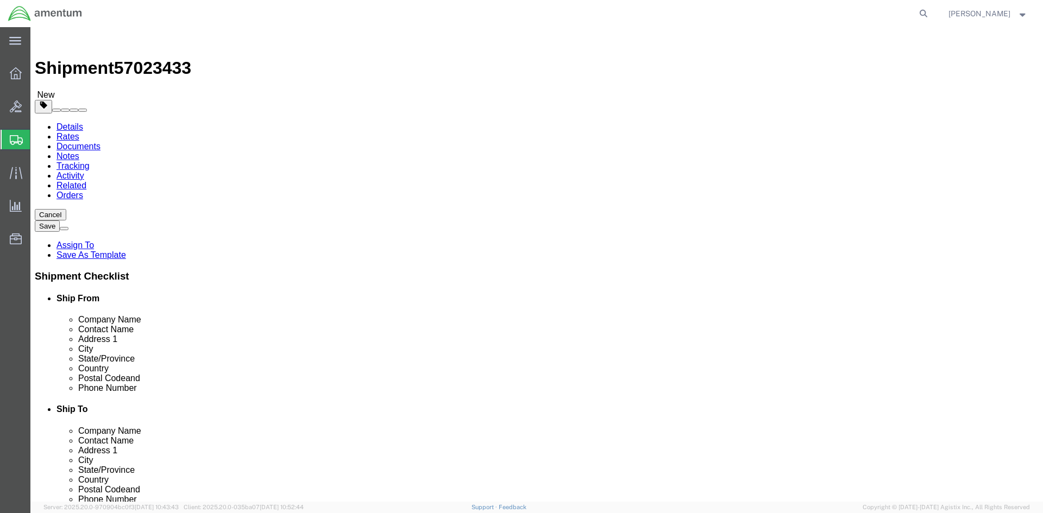
click input "text"
type input "8"
click input "0.00"
drag, startPoint x: 157, startPoint y: 248, endPoint x: 129, endPoint y: 243, distance: 28.0
click div "Package Type Select BCK Boxes Bale(s) Basket(s) Bolt(s) Bottle(s) Buckets Bulk …"
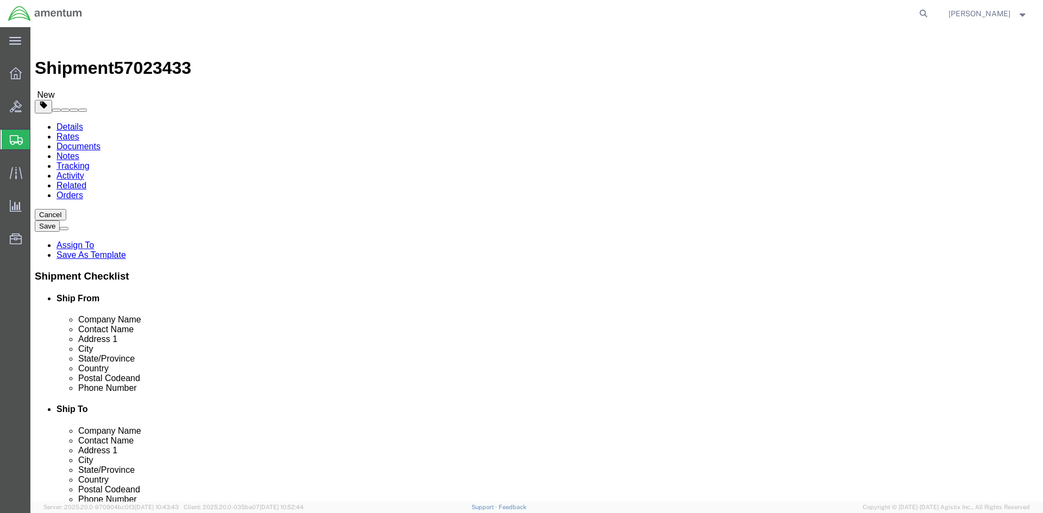
type input "4"
click ul
click div "Package Content # 1 x Package Type Select BCK Boxes Bale(s) Basket(s) Bolt(s) B…"
click link "Add Content"
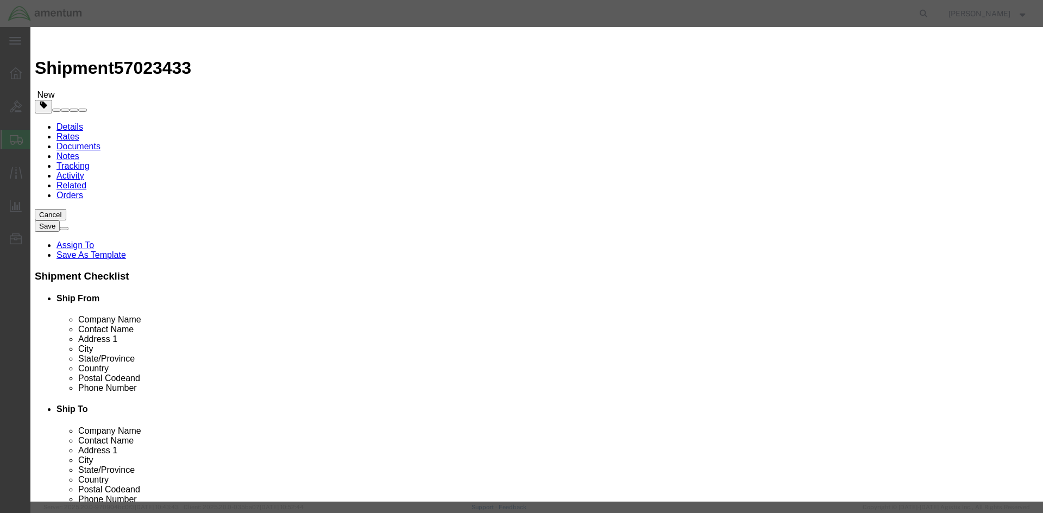
click input "text"
paste input "Force Mate Tool FMM-718-25010-A"
type input "Force Mate Tool FMM-718-25010-A"
drag, startPoint x: 359, startPoint y: 105, endPoint x: 325, endPoint y: 105, distance: 33.1
click input "0"
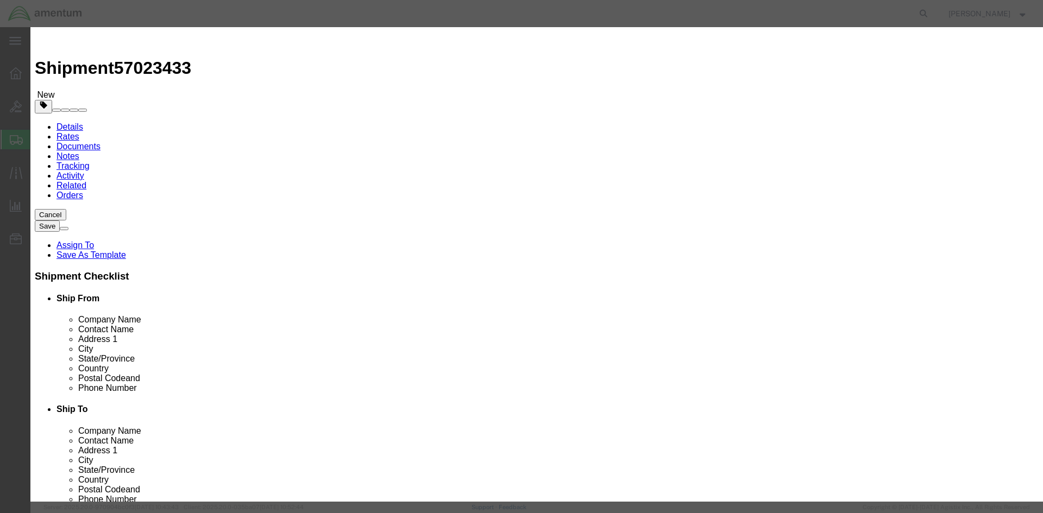
click input "01"
type input "1"
click input "text"
type input "250"
click button "Save & Close"
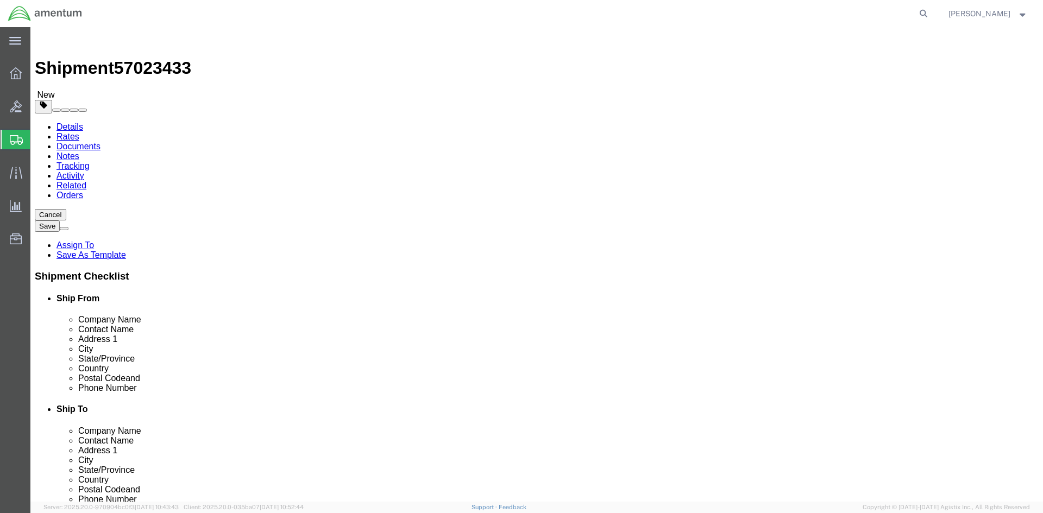
click button "Rate Shipment"
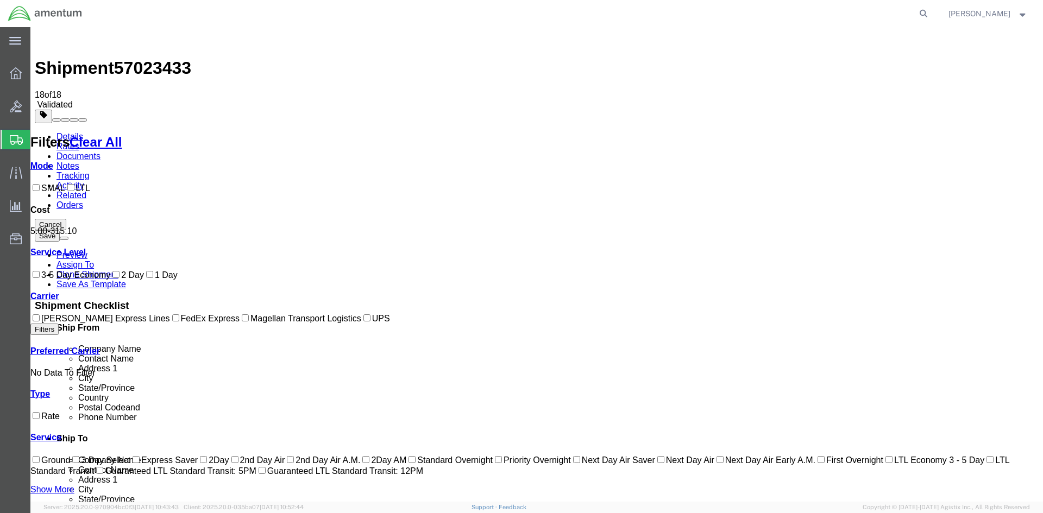
checkbox input "true"
